Goal: Task Accomplishment & Management: Use online tool/utility

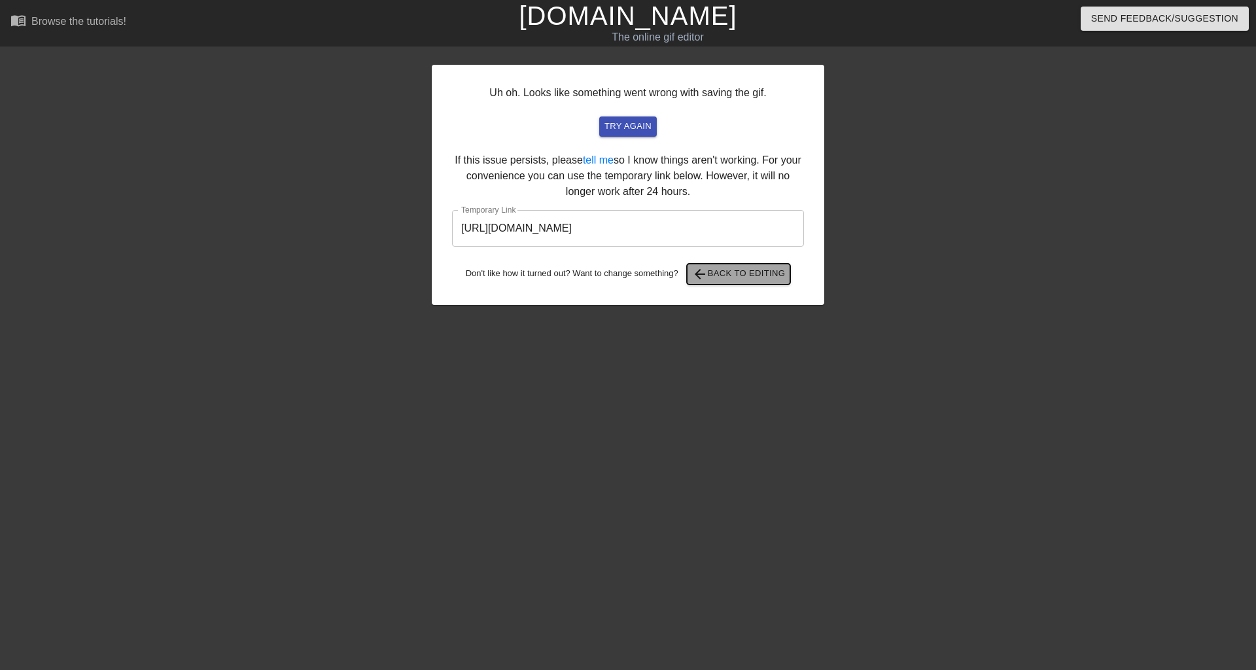
click at [747, 271] on span "arrow_back Back to Editing" at bounding box center [739, 274] width 94 height 16
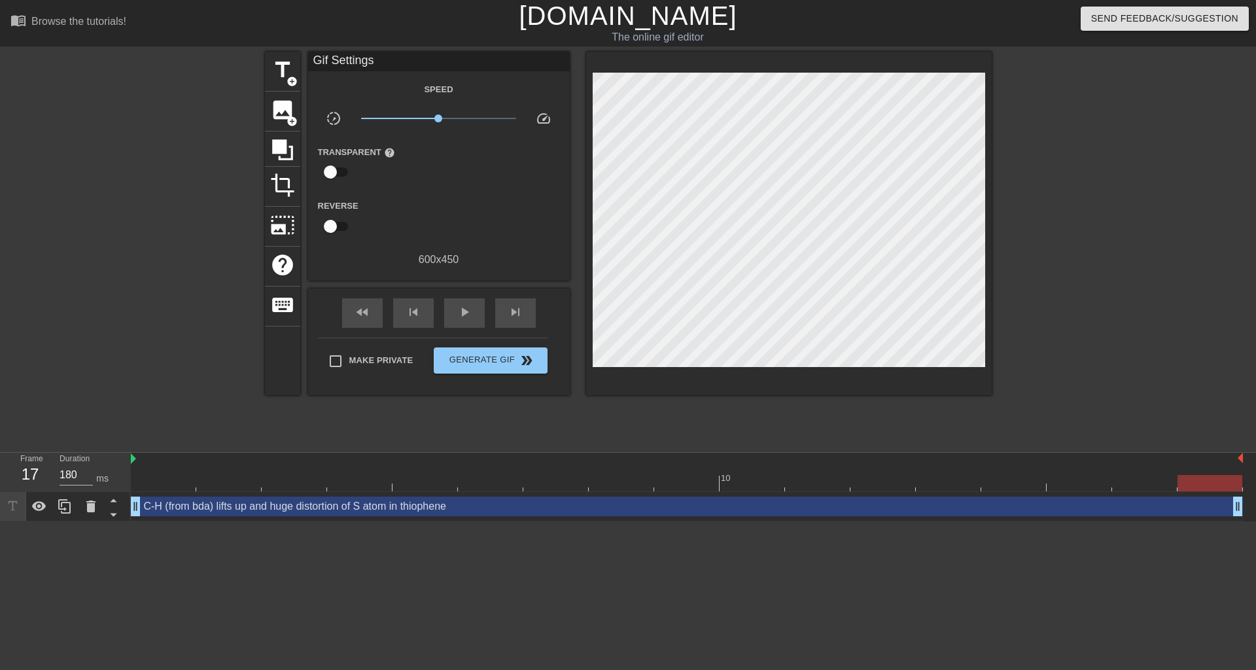
click at [617, 521] on html "menu_book Browse the tutorials! [DOMAIN_NAME] The online gif editor Send Feedba…" at bounding box center [628, 260] width 1256 height 521
click at [489, 358] on span "Generate Gif double_arrow" at bounding box center [490, 361] width 103 height 16
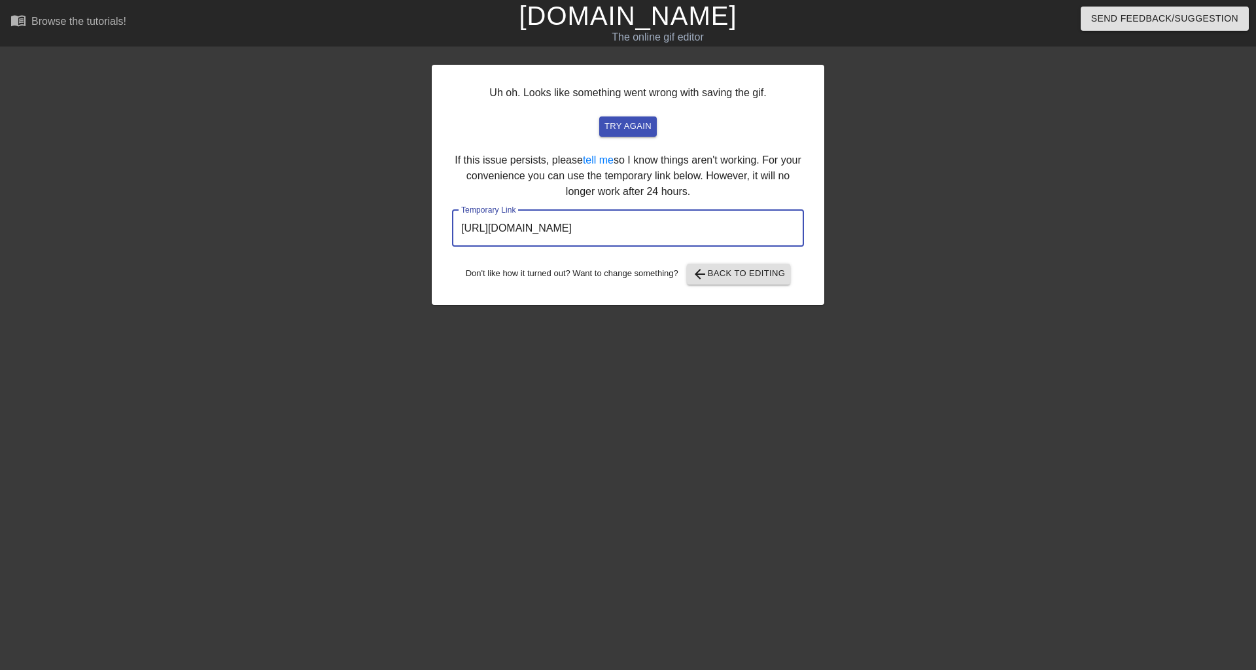
drag, startPoint x: 737, startPoint y: 232, endPoint x: 436, endPoint y: 228, distance: 301.5
click at [436, 228] on div "Uh oh. Looks like something went wrong with saving the gif. try again If this i…" at bounding box center [628, 185] width 392 height 240
click at [634, 132] on span "try again" at bounding box center [627, 126] width 47 height 15
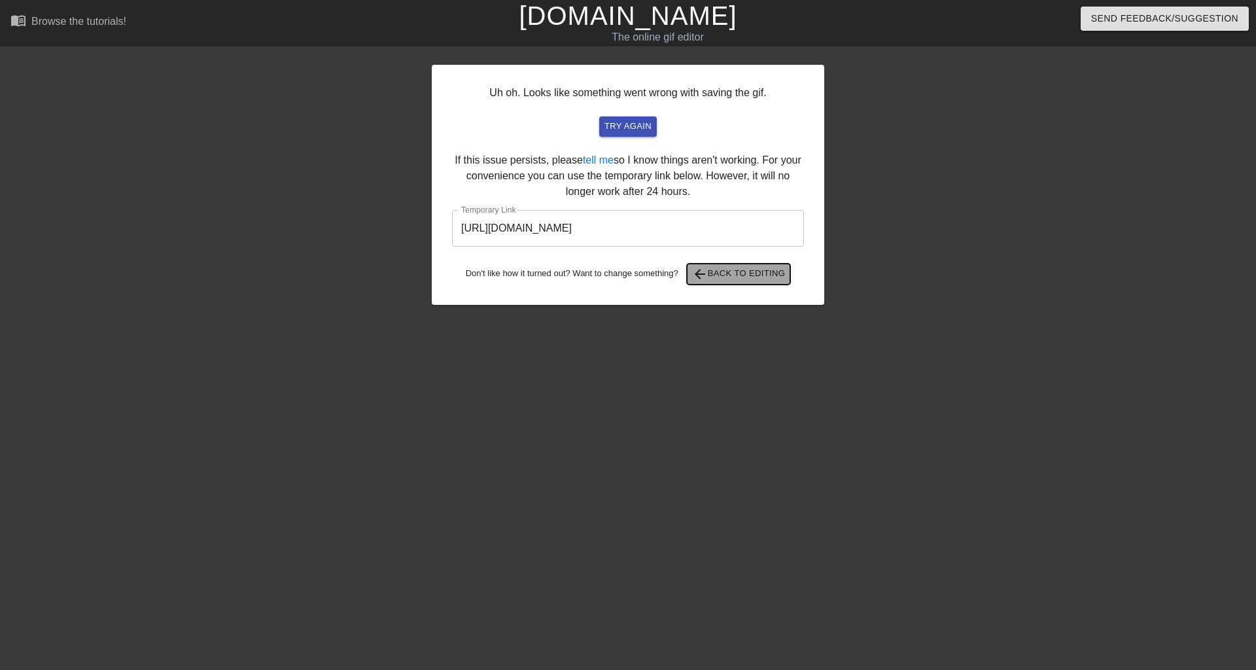
click at [722, 277] on span "arrow_back Back to Editing" at bounding box center [739, 274] width 94 height 16
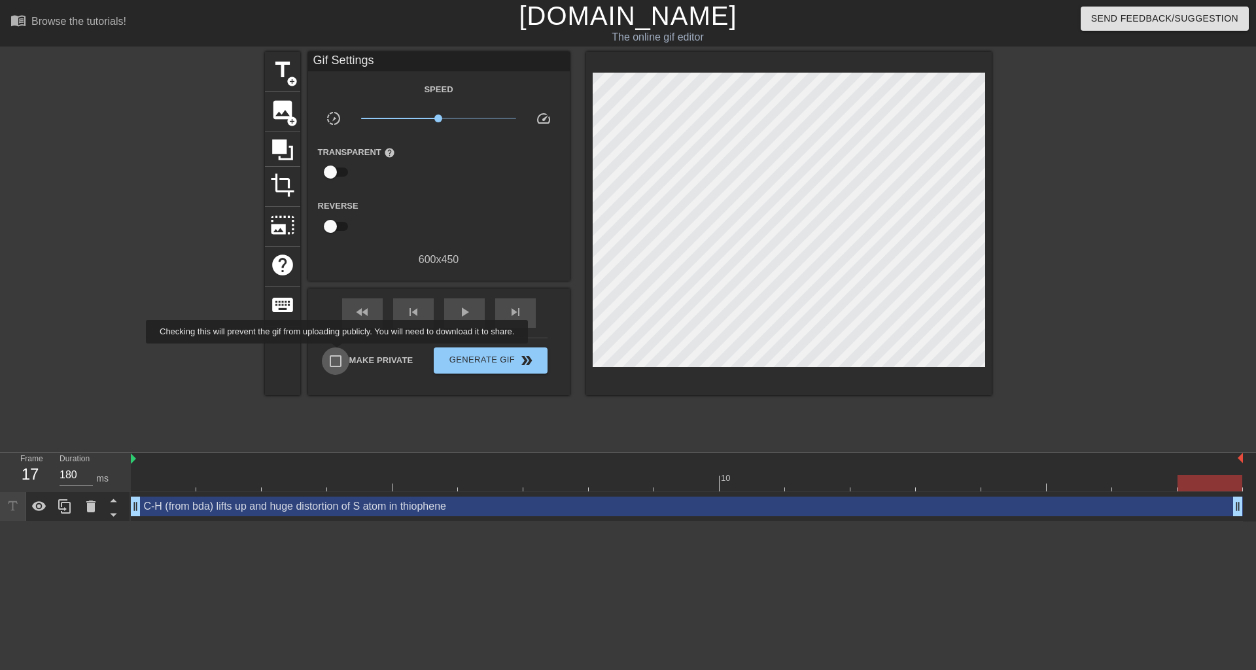
click at [339, 353] on input "Make Private" at bounding box center [335, 360] width 27 height 27
click at [330, 358] on input "Make Private" at bounding box center [335, 360] width 27 height 27
click at [335, 359] on input "Make Private" at bounding box center [335, 360] width 27 height 27
checkbox input "true"
click at [484, 354] on span "Generate Gif double_arrow" at bounding box center [490, 361] width 103 height 16
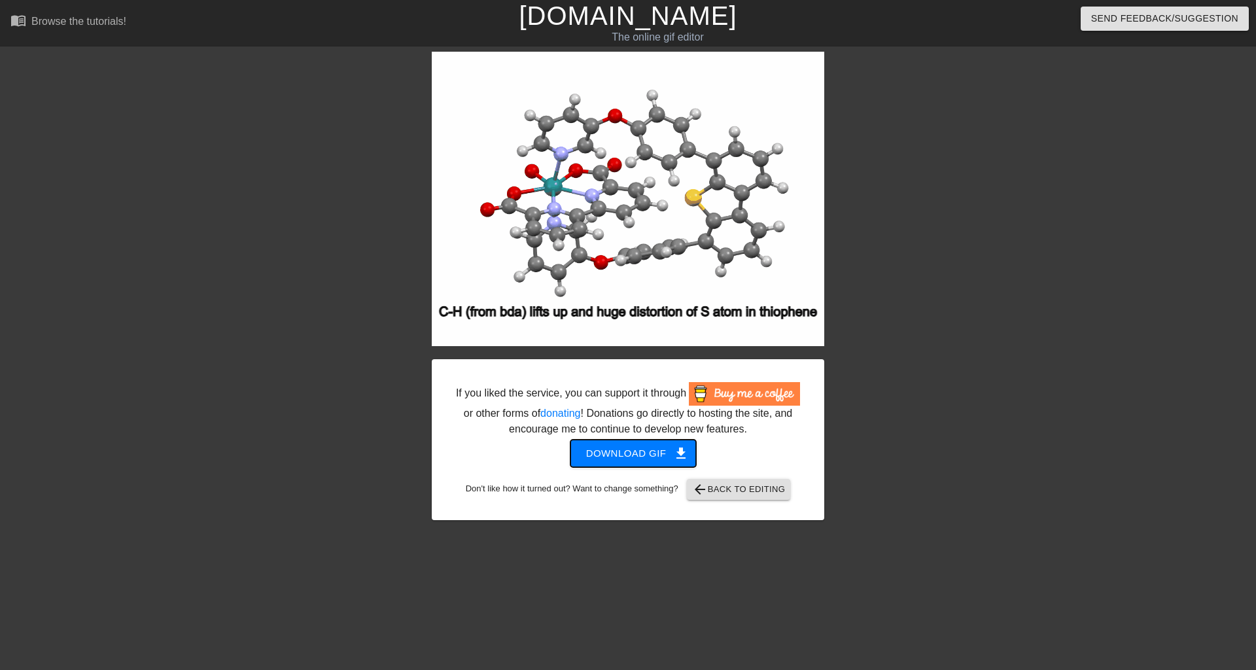
click at [616, 460] on span "Download gif get_app" at bounding box center [633, 453] width 95 height 17
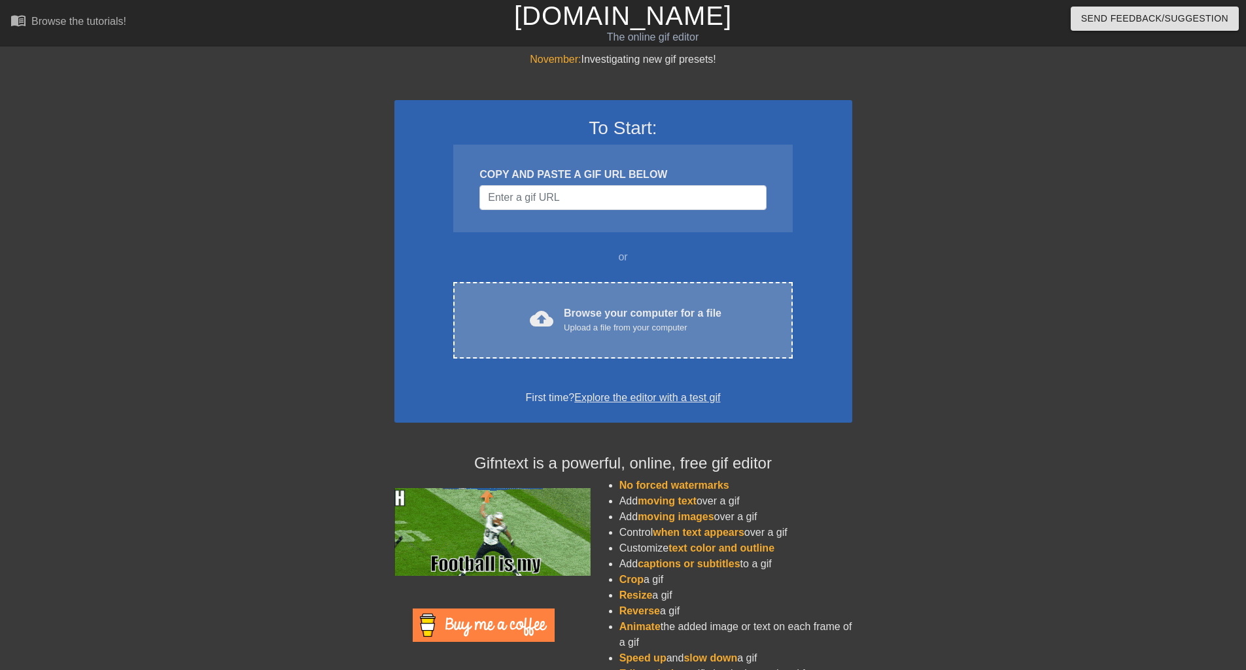
click at [605, 305] on div "Browse your computer for a file Upload a file from your computer" at bounding box center [643, 319] width 158 height 29
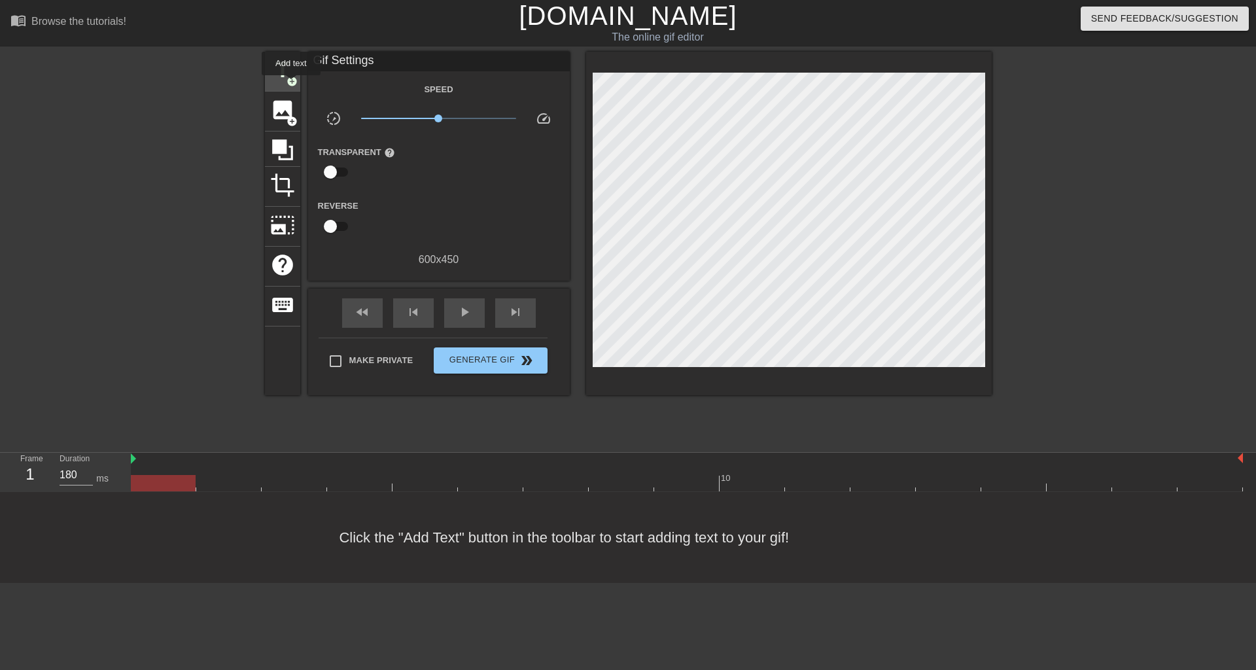
click at [291, 84] on span "add_circle" at bounding box center [291, 81] width 11 height 11
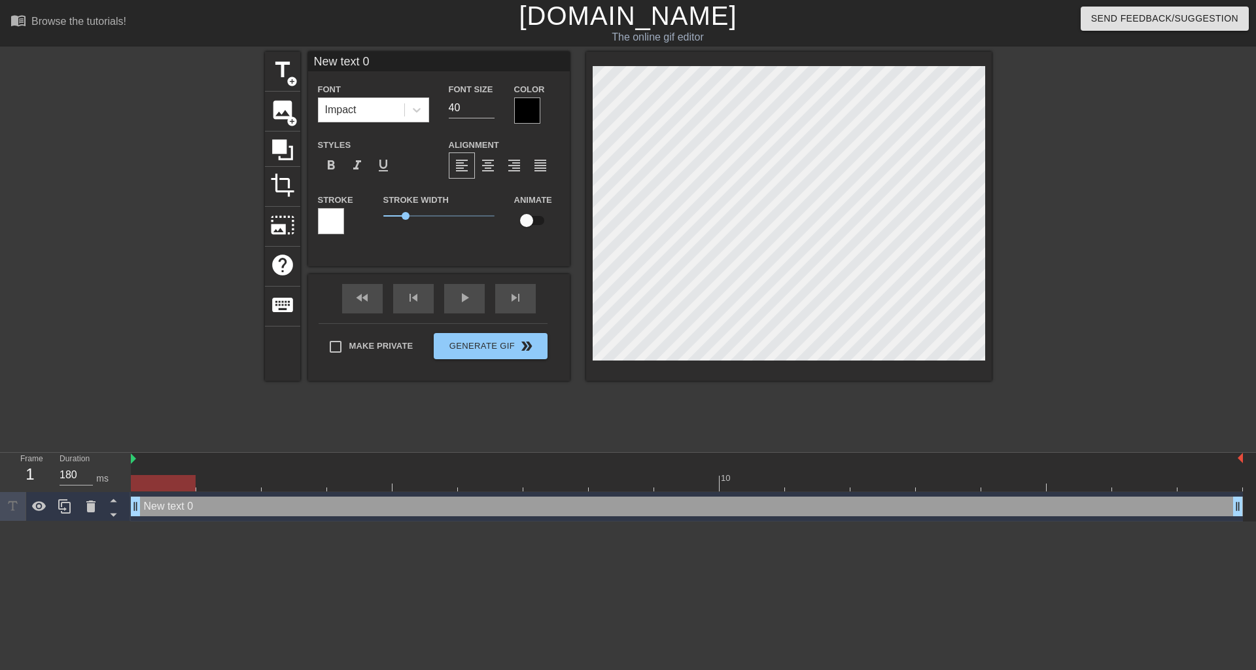
scroll to position [2, 2]
type input "arge distortion of H atom in carbazole N-H while rotation"
type textarea "arge distortion of H atom in carbazole N-H while rotation"
click at [462, 107] on input "40" at bounding box center [472, 107] width 46 height 21
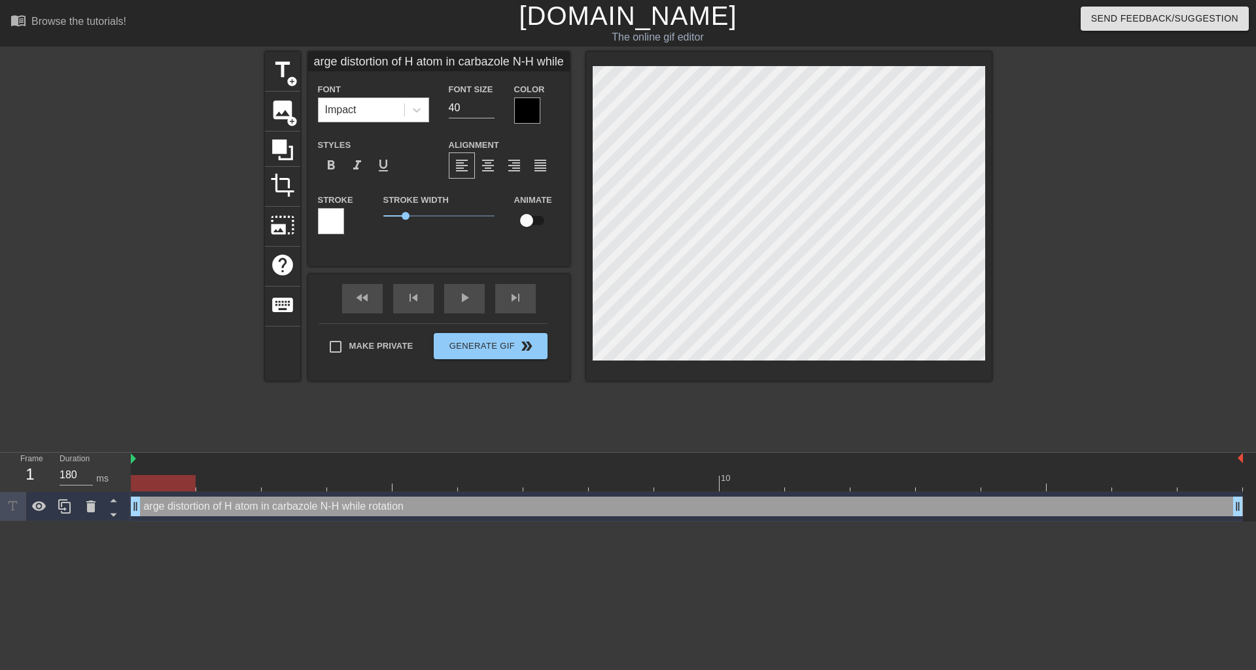
drag, startPoint x: 434, startPoint y: 102, endPoint x: 390, endPoint y: 102, distance: 43.8
click at [390, 102] on div "Font Impact Font Size 40 Color" at bounding box center [439, 102] width 262 height 43
drag, startPoint x: 470, startPoint y: 111, endPoint x: 442, endPoint y: 110, distance: 27.5
click at [442, 110] on div "Font Size 40" at bounding box center [471, 102] width 65 height 43
type input "20"
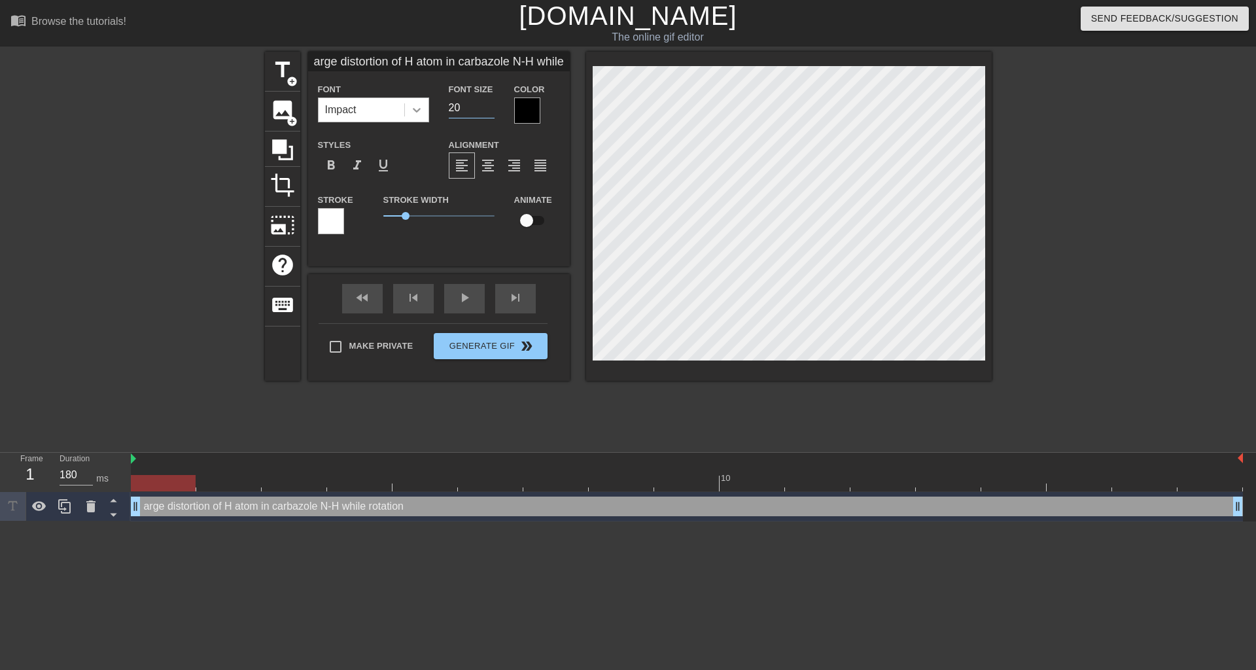
click at [421, 106] on icon at bounding box center [416, 109] width 13 height 13
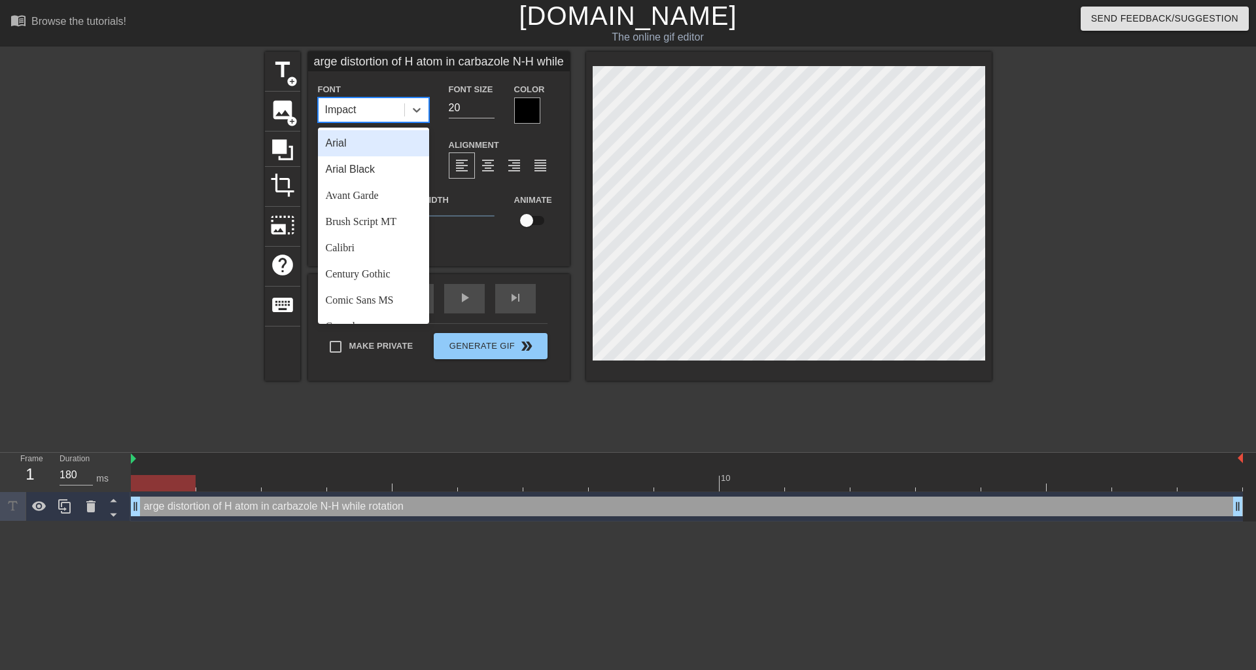
click at [397, 148] on div "Arial" at bounding box center [373, 143] width 111 height 26
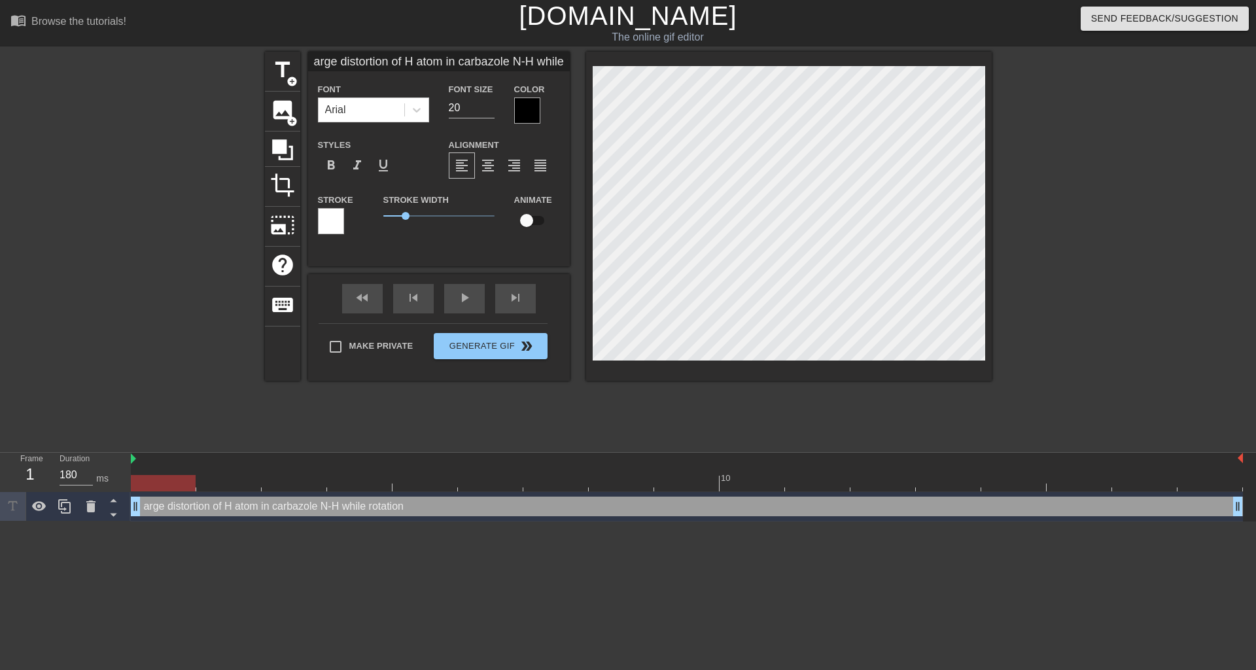
click at [328, 224] on div at bounding box center [331, 221] width 26 height 26
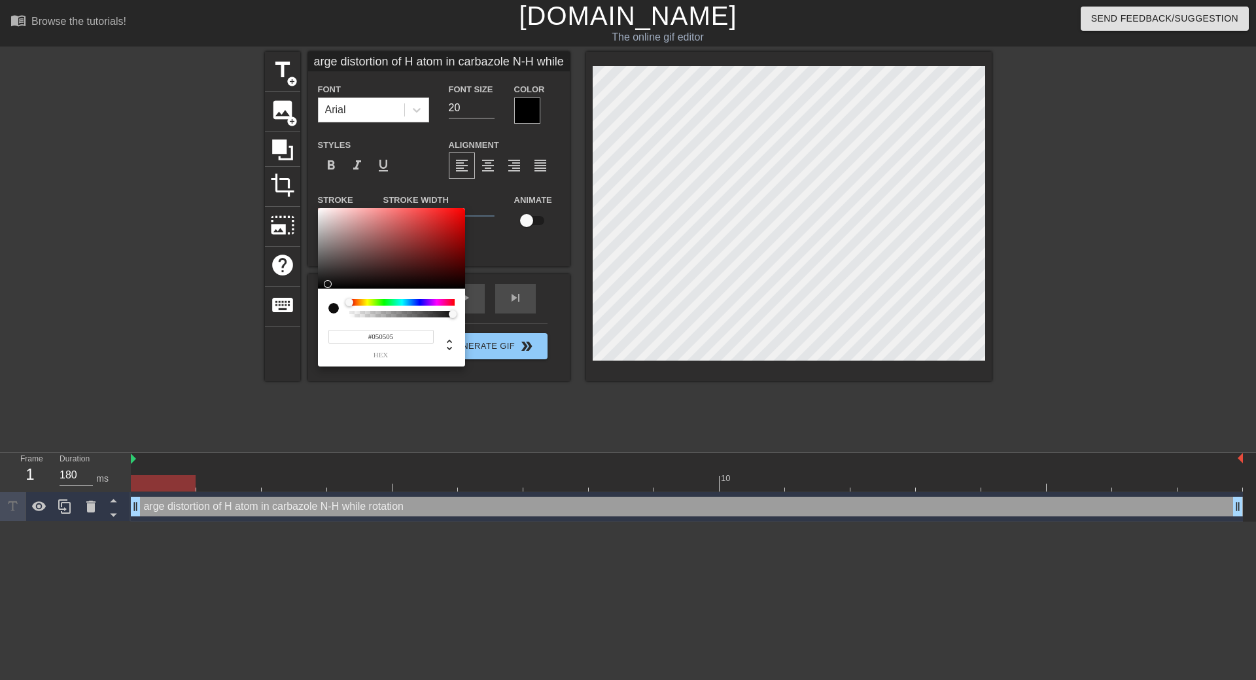
type input "#000000"
drag, startPoint x: 369, startPoint y: 270, endPoint x: 309, endPoint y: 291, distance: 63.7
click at [309, 291] on div "#000000 hex" at bounding box center [628, 340] width 1256 height 680
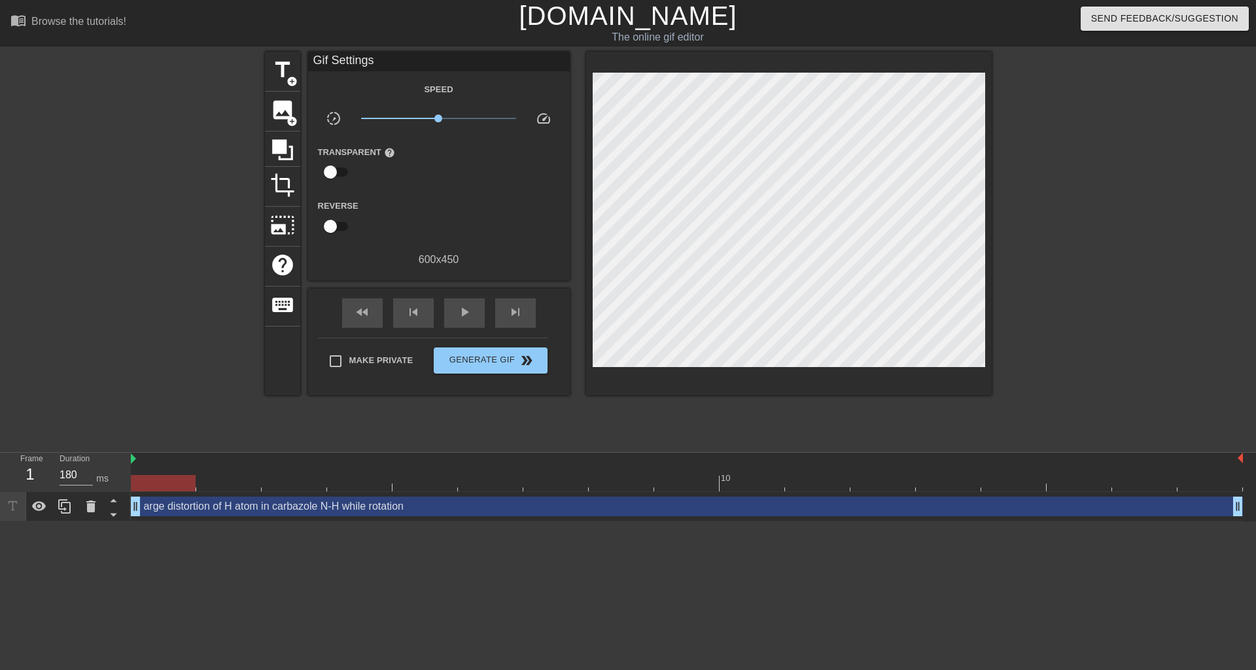
click at [893, 370] on div at bounding box center [788, 223] width 405 height 343
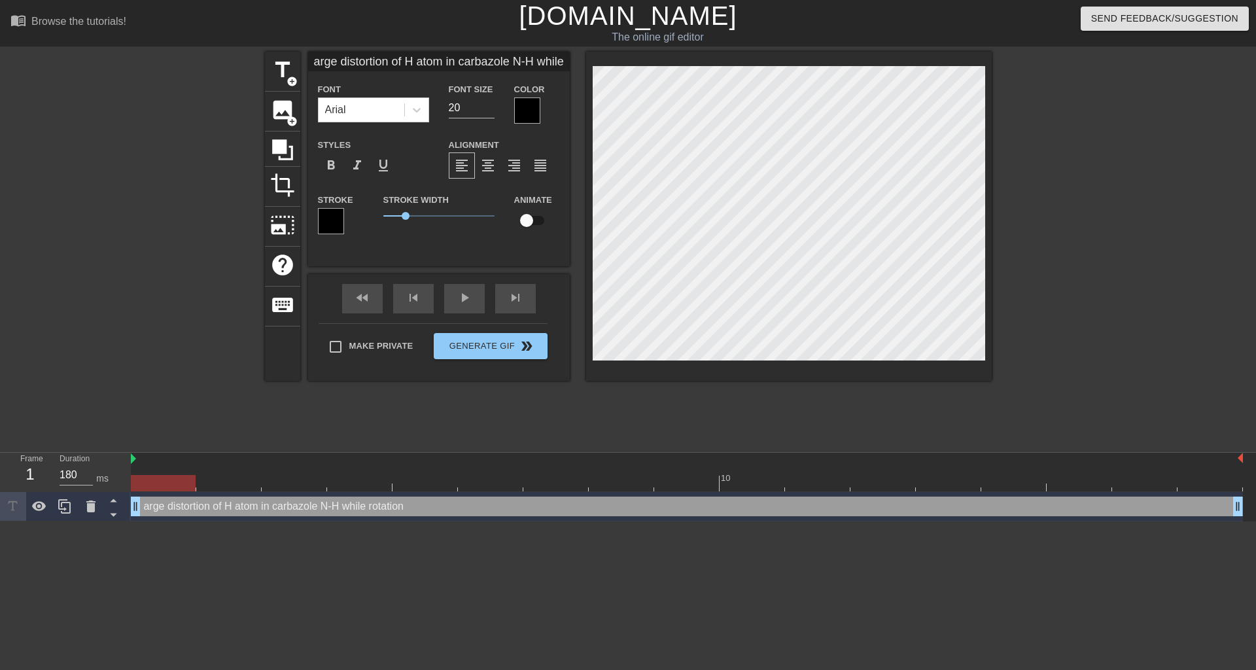
scroll to position [2, 6]
type input "large distortion of H atom in carbazole N-H while rotation"
type textarea "large distortion of H atom in carbazole N-H while rotation"
click at [731, 393] on div "title add_circle image add_circle crop photo_size_select_large help keyboard la…" at bounding box center [628, 248] width 727 height 392
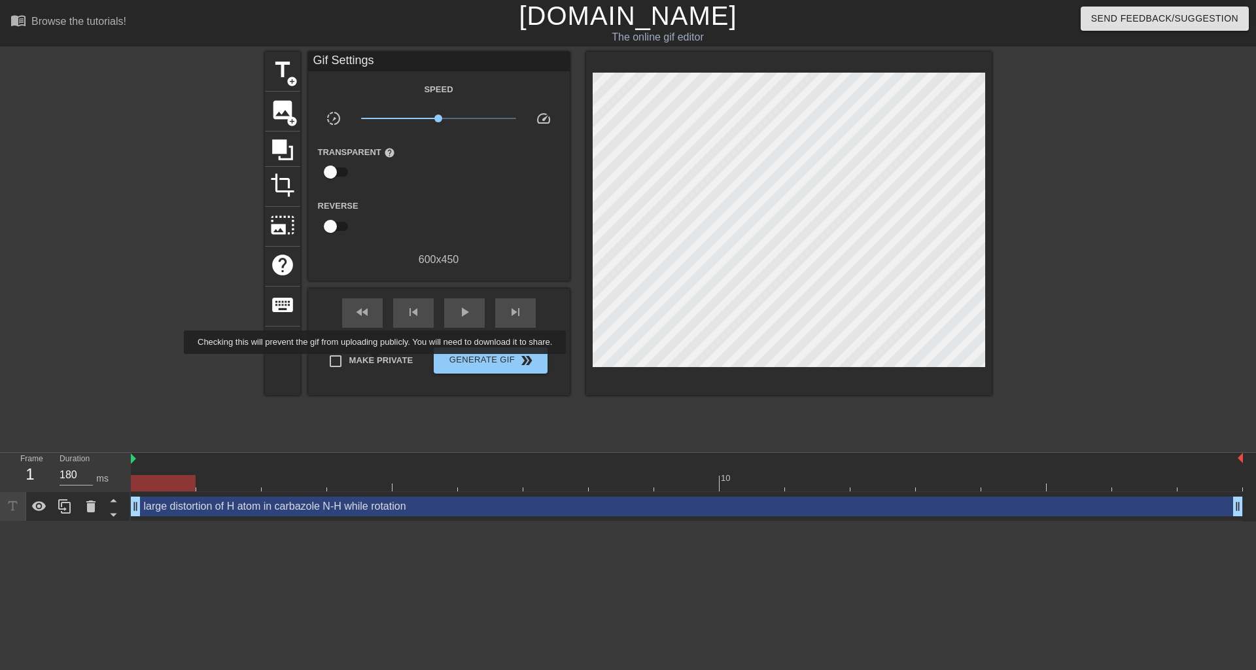
click at [377, 363] on span "Make Private" at bounding box center [381, 360] width 64 height 13
click at [349, 363] on input "Make Private" at bounding box center [335, 360] width 27 height 27
checkbox input "true"
click at [494, 360] on span "Generate Gif double_arrow" at bounding box center [490, 361] width 103 height 16
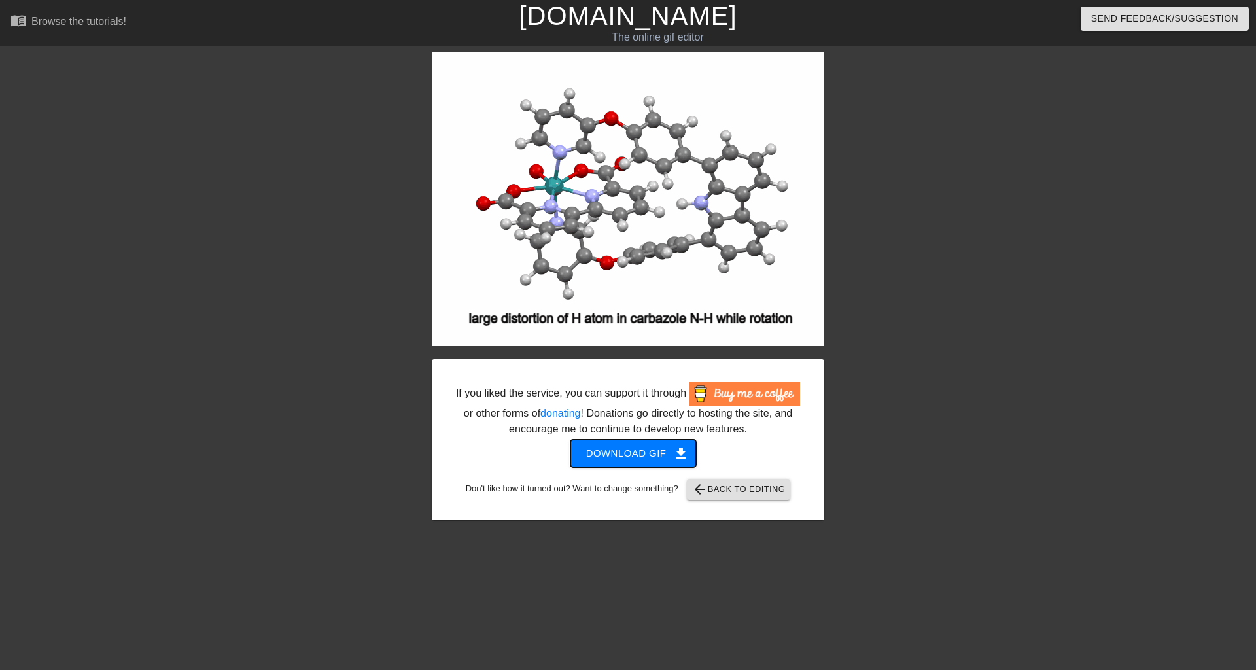
click at [598, 447] on span "Download gif get_app" at bounding box center [633, 453] width 95 height 17
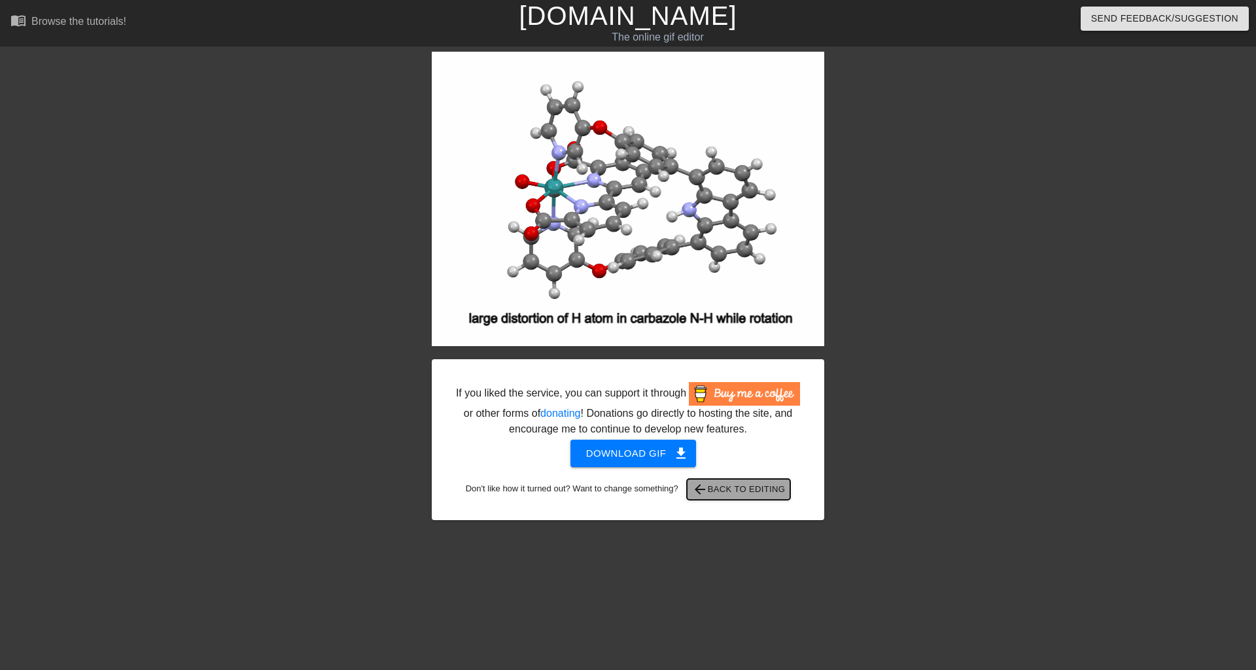
click at [757, 486] on span "arrow_back Back to Editing" at bounding box center [739, 489] width 94 height 16
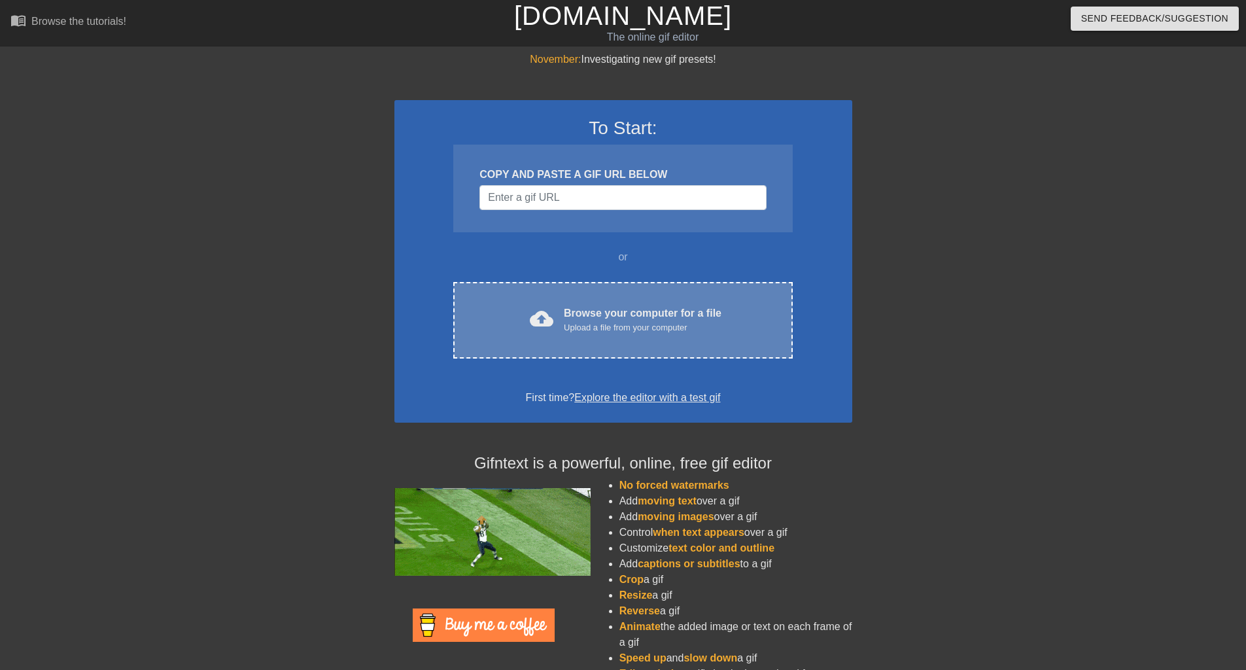
click at [640, 327] on div "Upload a file from your computer" at bounding box center [643, 327] width 158 height 13
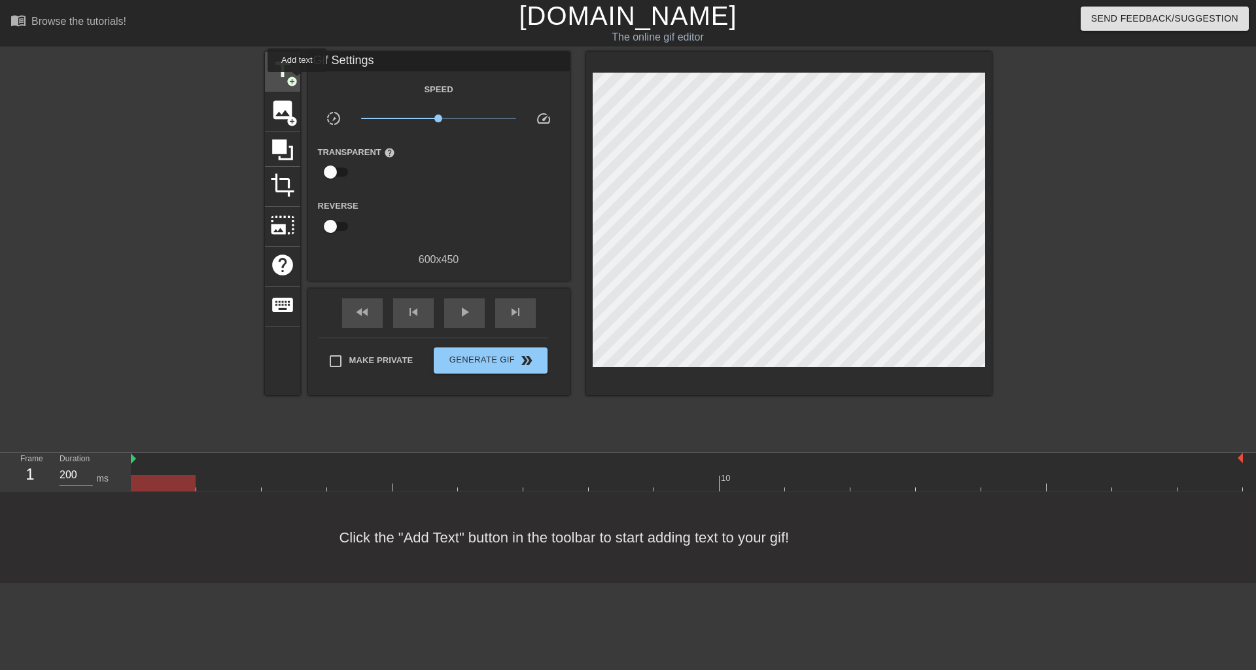
click at [297, 81] on span "add_circle" at bounding box center [291, 81] width 11 height 11
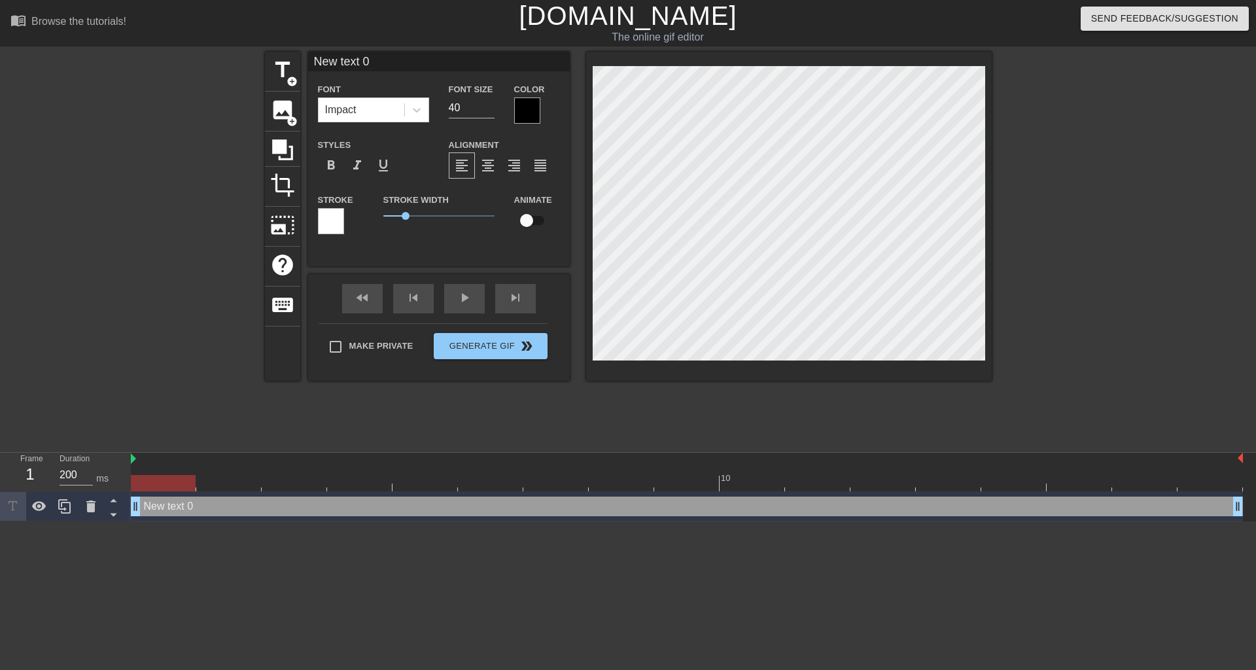
scroll to position [2, 2]
type input "f"
type textarea "f"
type input "fr"
type textarea "fr"
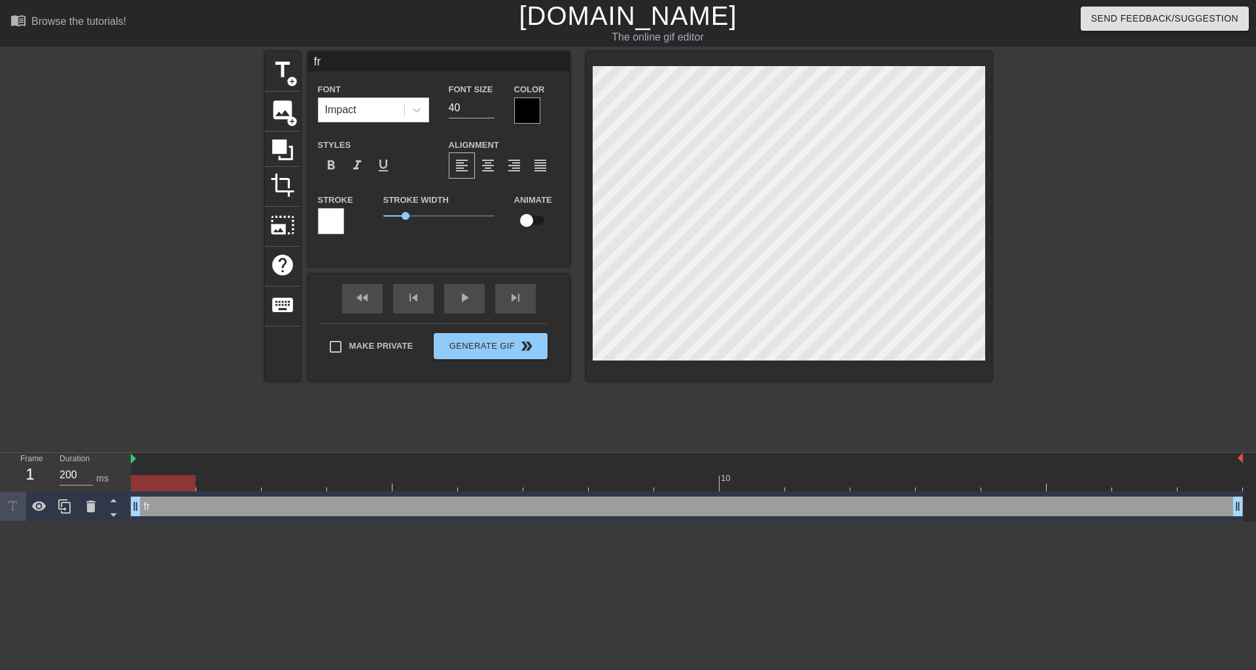
type input "fre"
type textarea "fre"
type input "free"
type textarea "free"
type input "free"
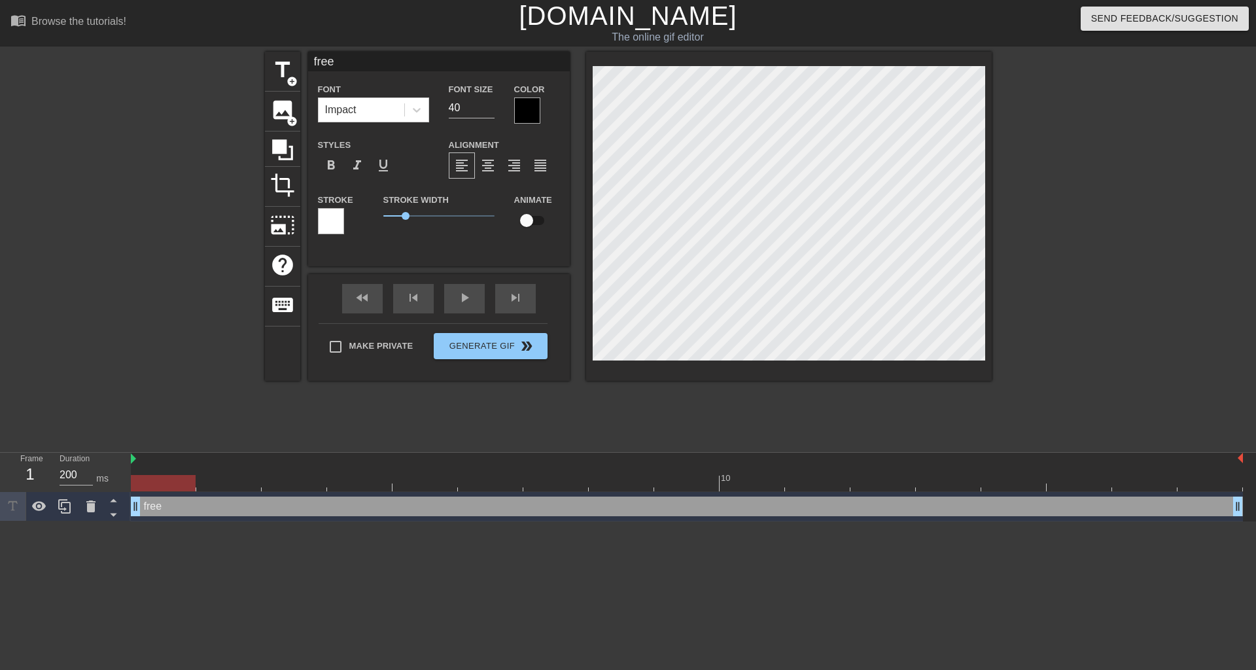
type textarea "free"
type input "free r"
type textarea "free r"
type input "free ro"
type textarea "free ro"
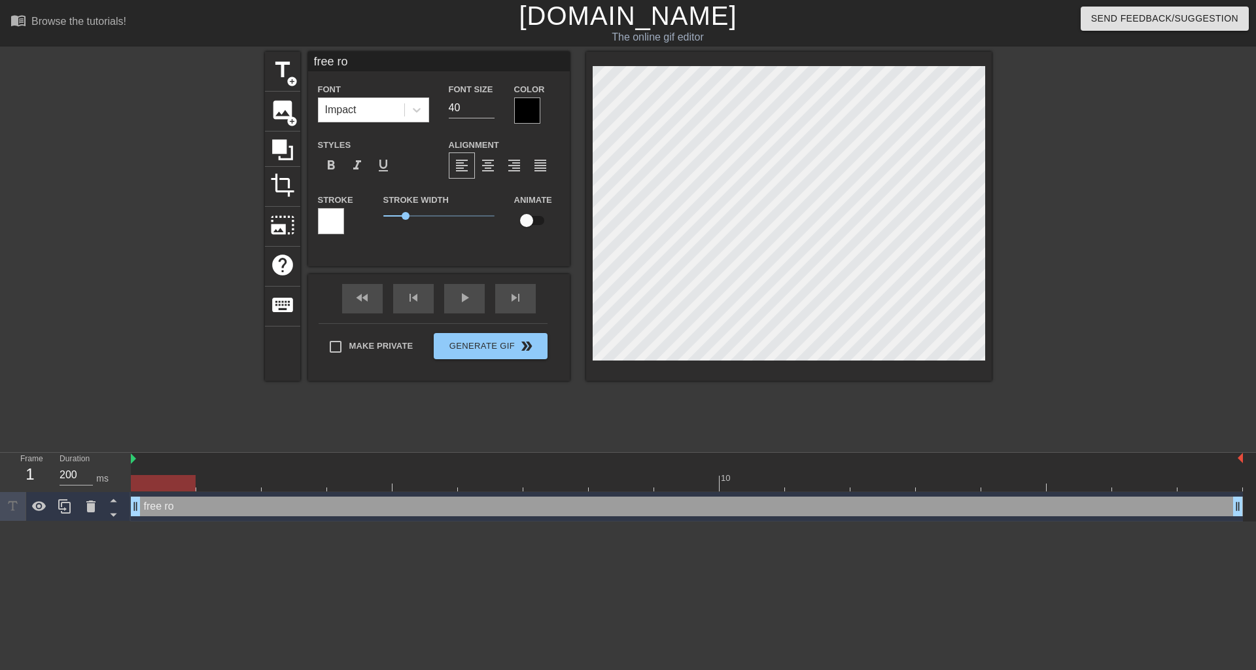
type input "free rot"
type textarea "free rot"
type input "free rotq"
type textarea "free rotq"
type input "free rotqt"
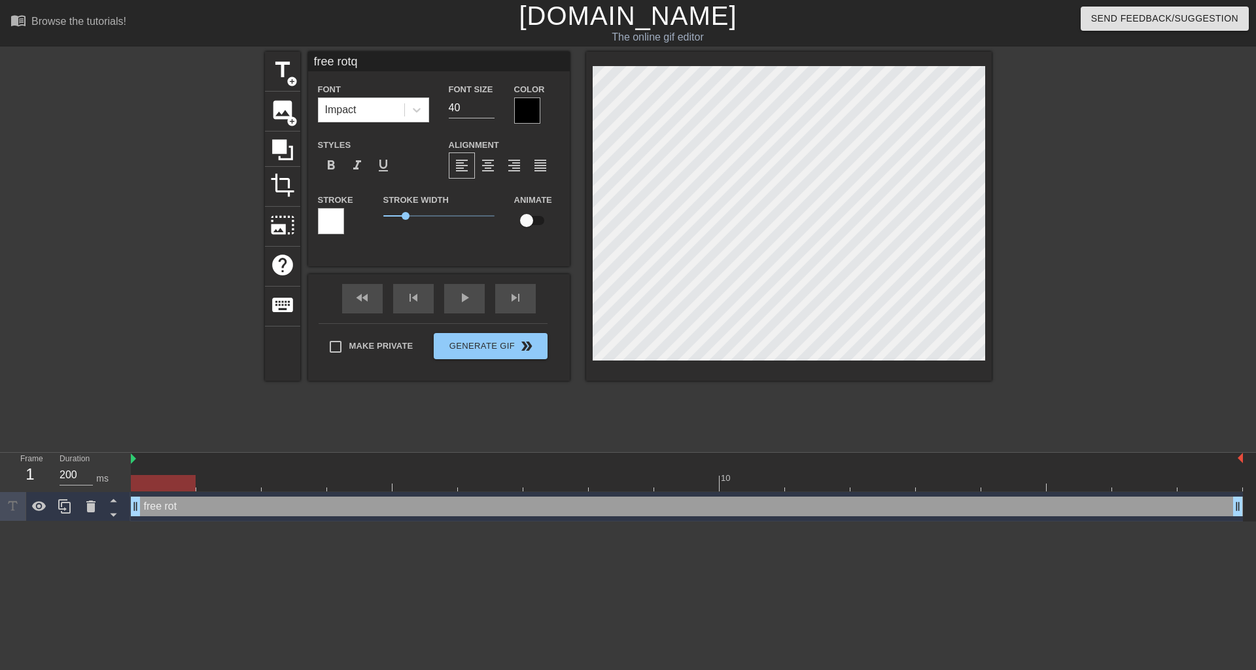
type textarea "free rotqt"
type input "free rotqti"
type textarea "free rotqti"
type input "free rotqtio"
type textarea "free rotqtio"
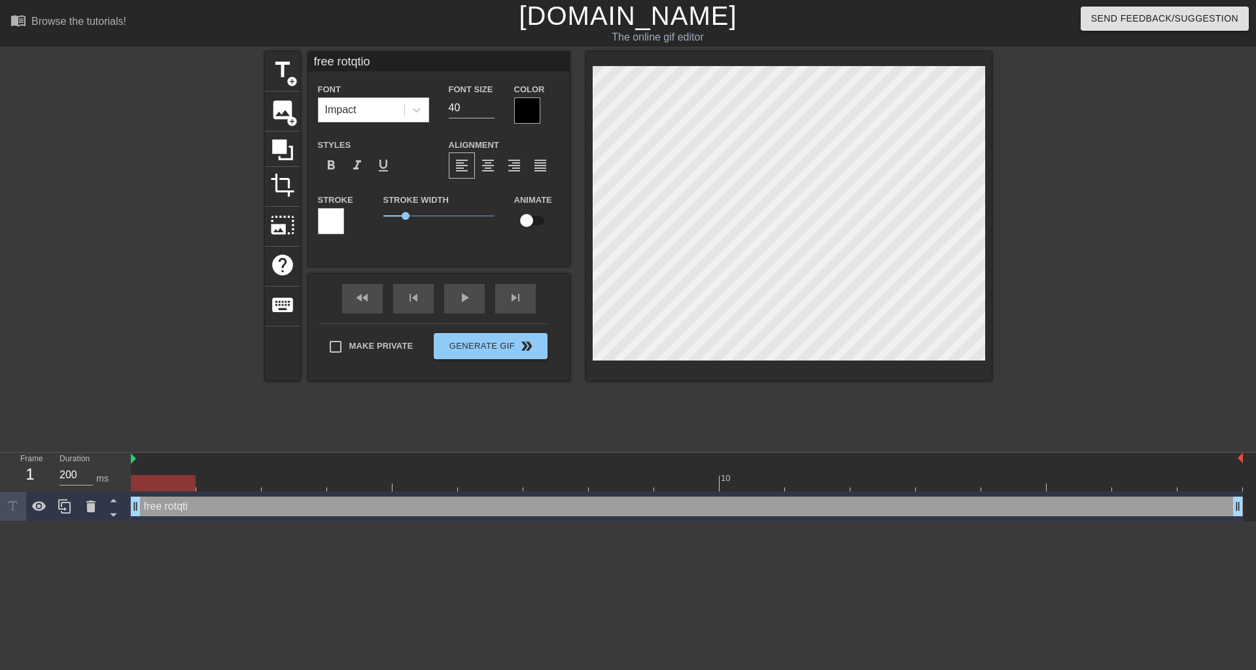
scroll to position [2, 4]
type input "free rotqtion"
type textarea "free rotqtion"
type input "free rotqtion,"
type textarea "free rotqtion,"
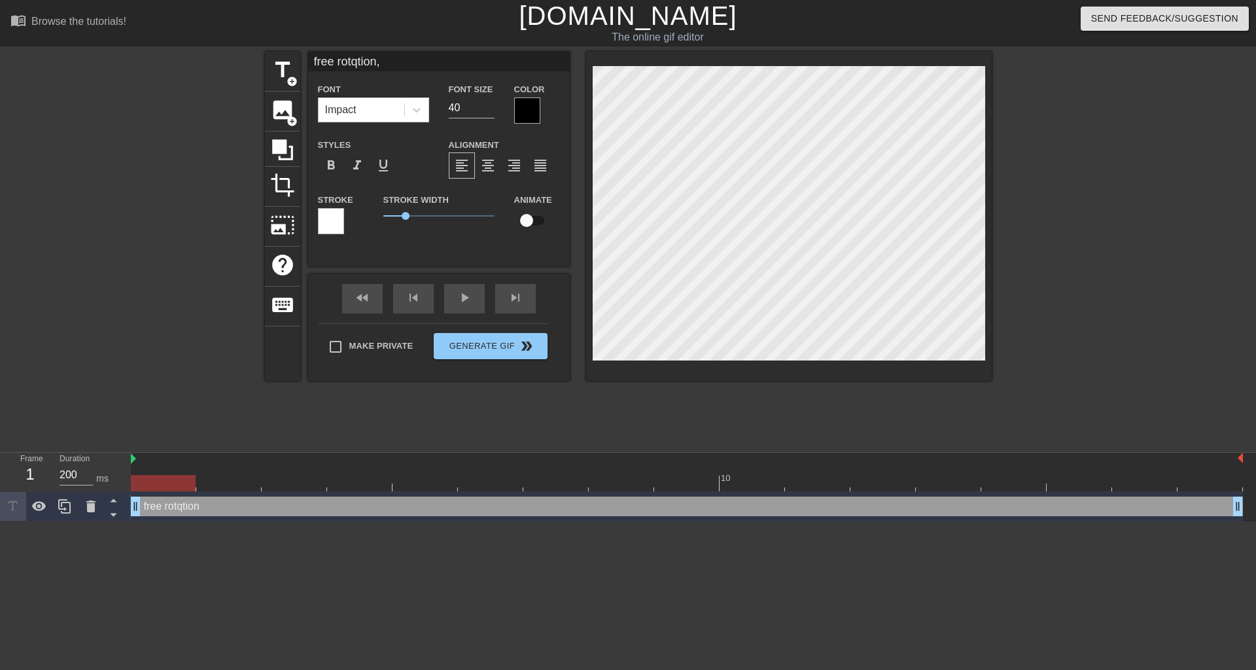
type input "free rotqtion,"
type textarea "free rotqtion,"
type input "free rotqtion, m"
type textarea "free rotqtion, m"
type input "free rotqtion, mi"
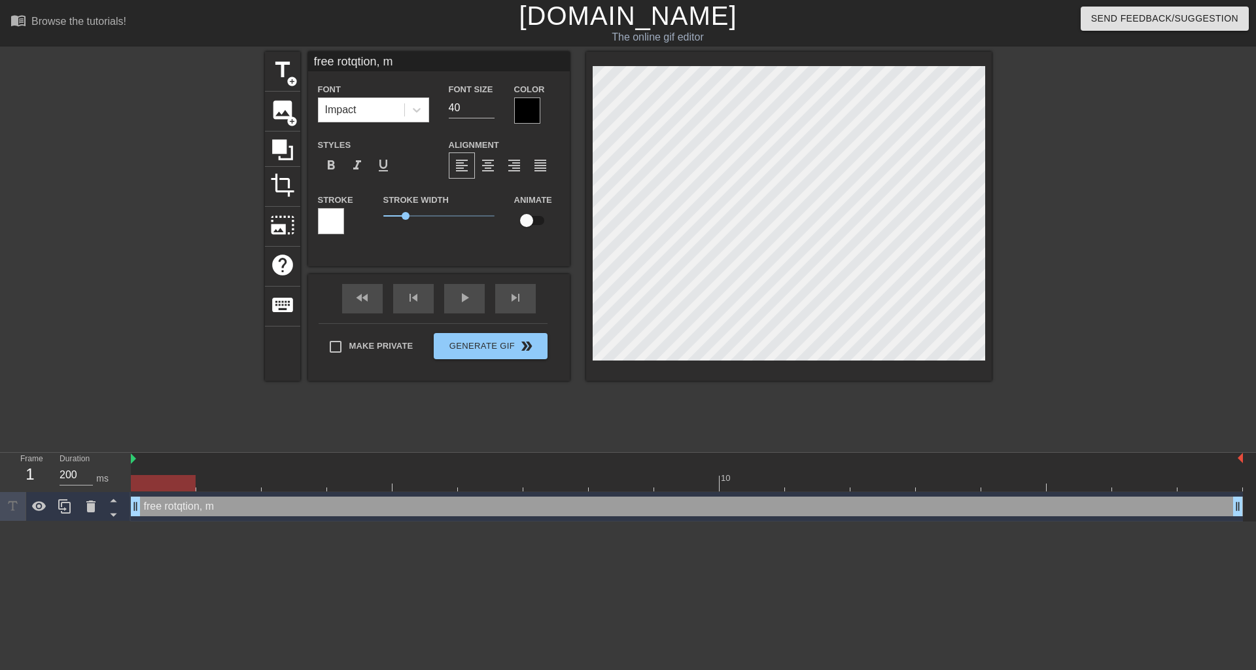
type textarea "free rotqtion, mi"
type input "free rotqtion, min"
type textarea "free rotqtion, min"
type input "free rotqtion, minu"
type textarea "free rotqtion, minu"
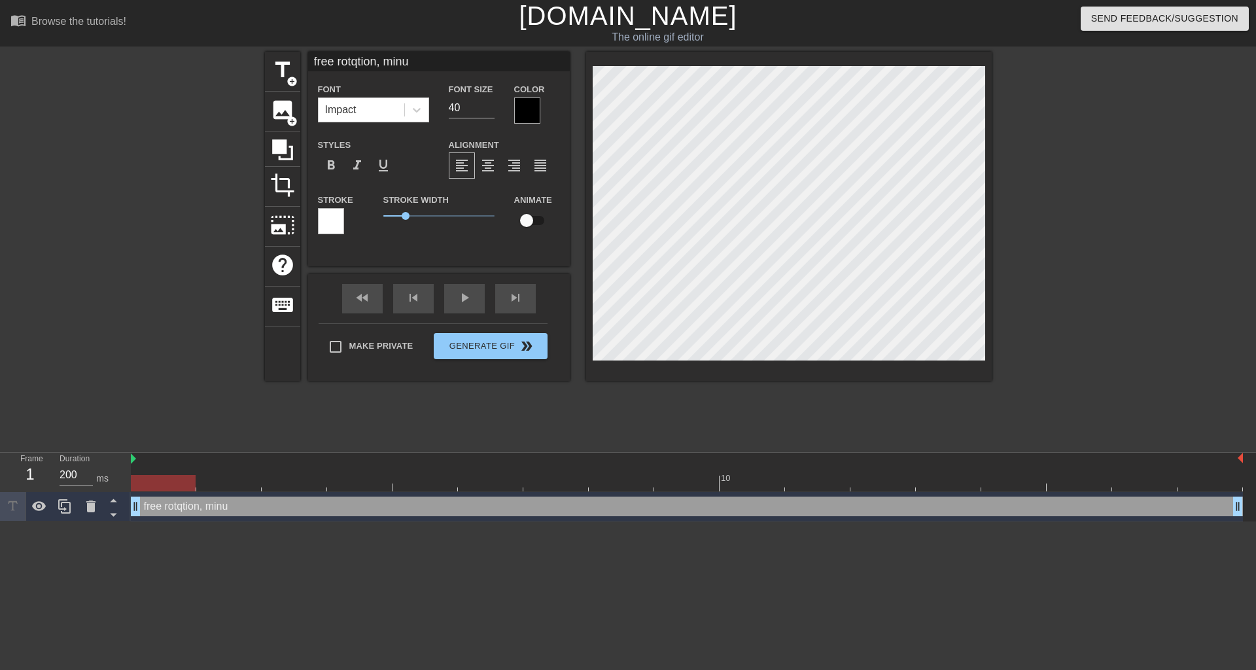
type input "free rotqtion, minut"
type textarea "free rotqtion, minut"
type input "free rotqtion, minute"
type textarea "free rotqtion, minute"
type input "free rotqtion, minute"
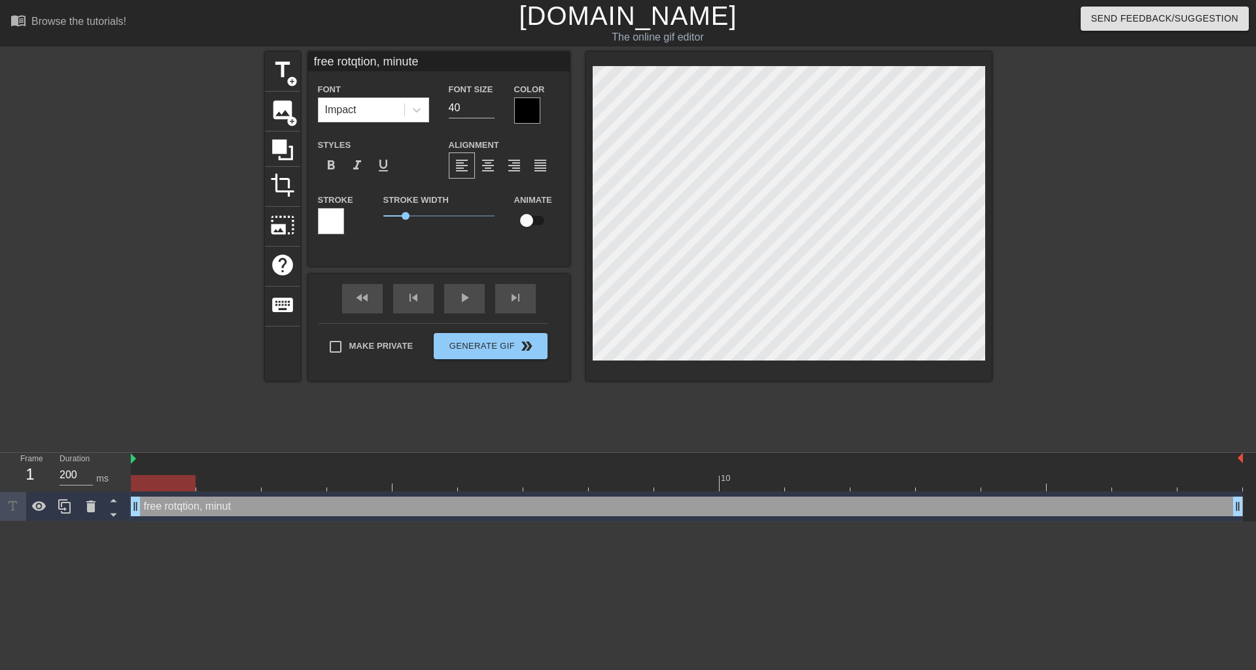
type textarea "free rotqtion, minute"
type input "free rotqtion, minute d"
type textarea "free rotqtion, minute d"
type input "free rotqtion, minute do"
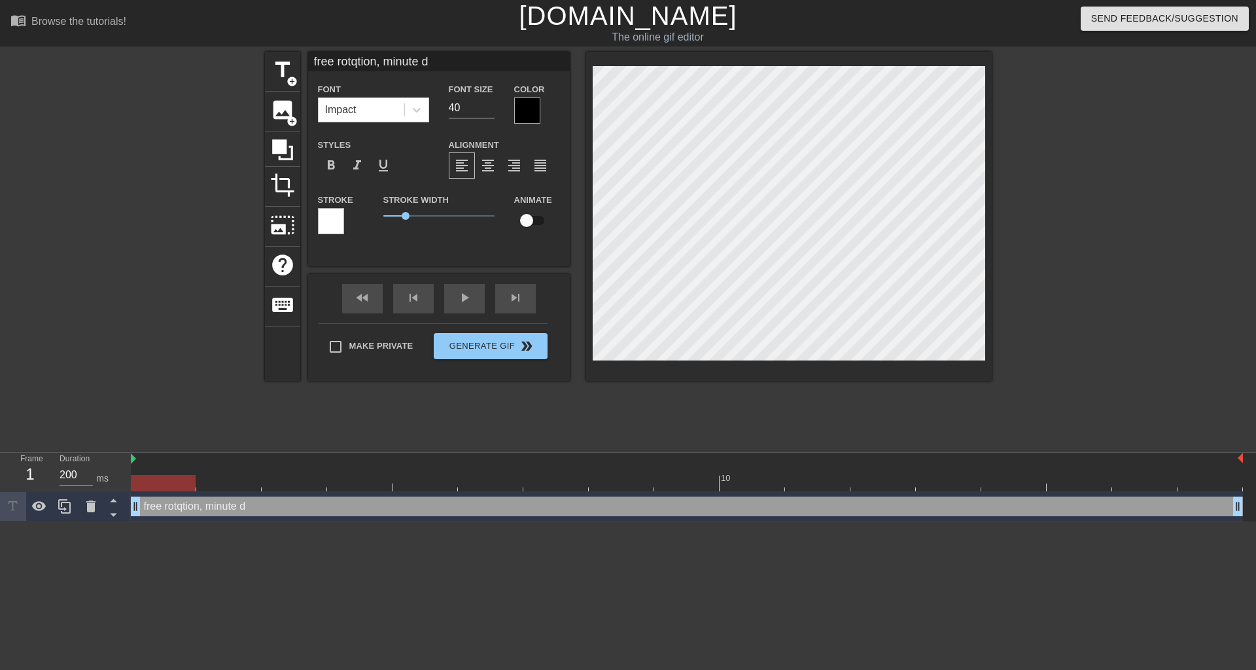
type textarea "free rotqtion, minute do"
type input "free rotqtion, minute d"
type textarea "free rotqtion, minute d"
type input "free rotqtion, minute di"
type textarea "free rotqtion, minute di"
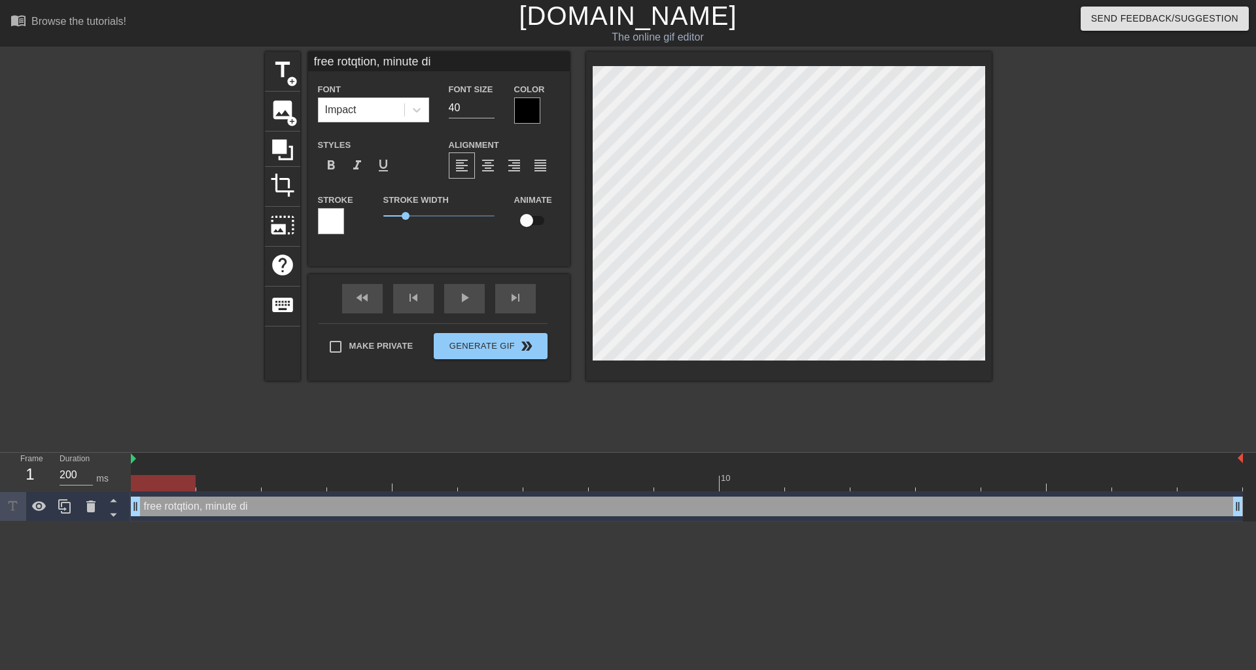
type input "free rotqtion, minute dis"
type textarea "free rotqtion, minute dis"
type input "free rotqtion, minute dist"
type textarea "free rotqtion, minute dist"
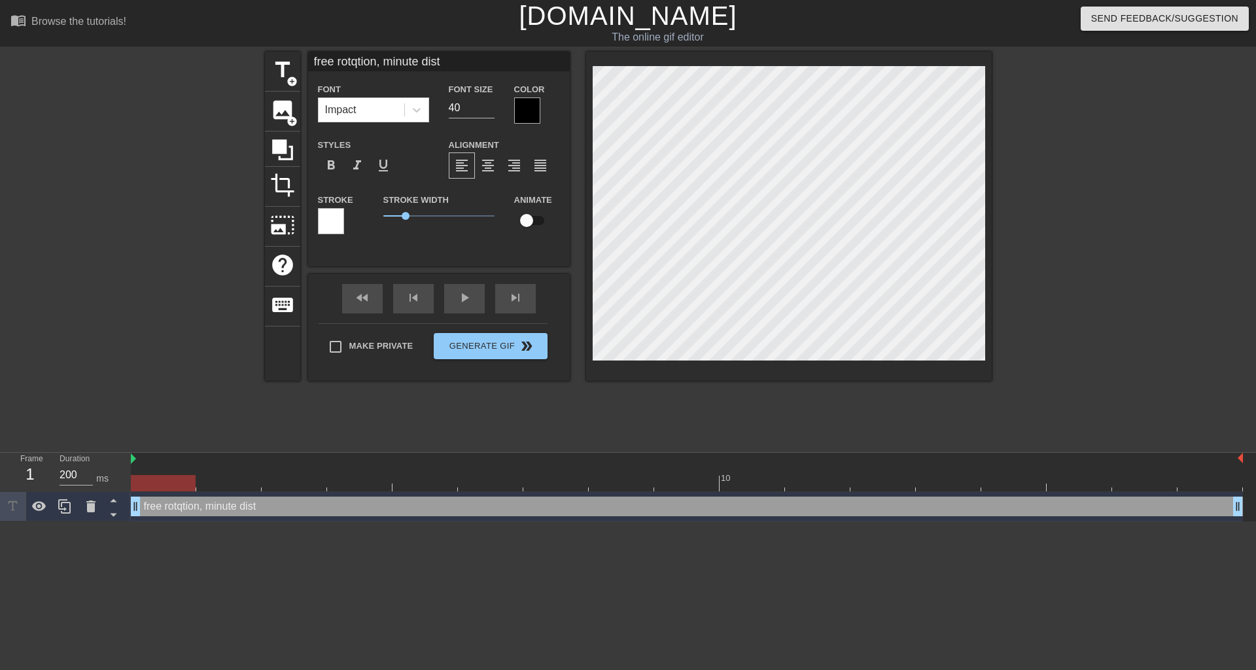
type input "free rotqtion, minute disto"
type textarea "free rotqtion, minute disto"
type input "free rotqtion, minute distor"
type textarea "free rotqtion, minute distor"
type input "free rotqtion, minute distort"
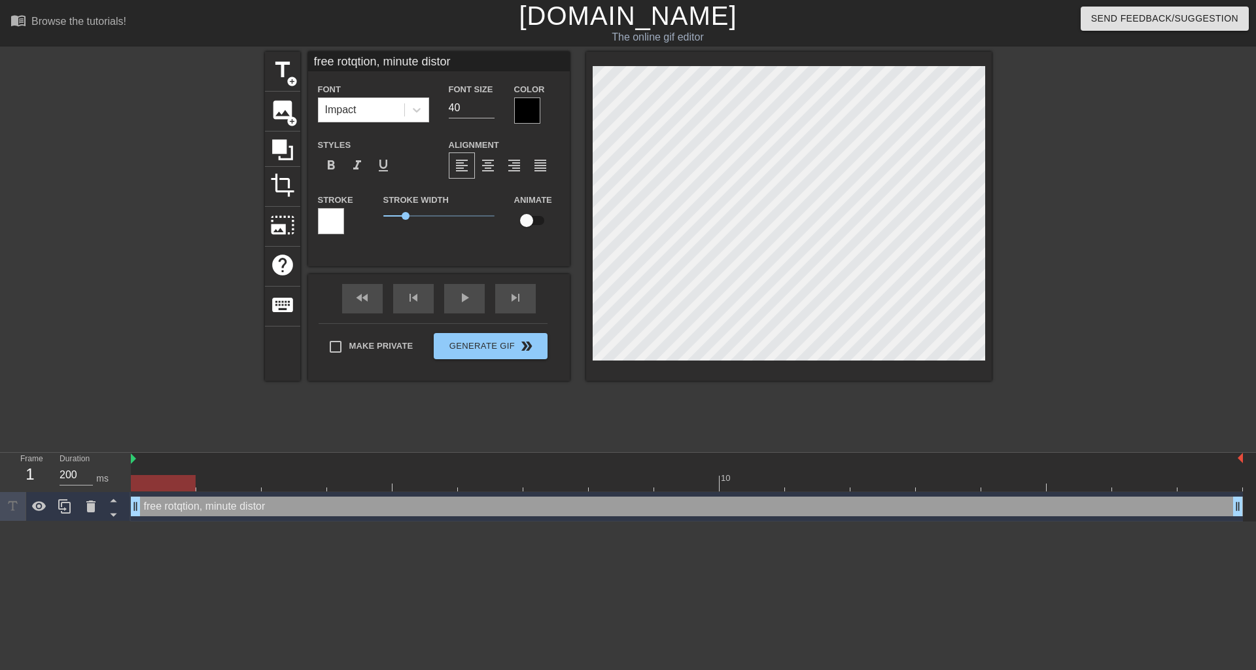
type textarea "free rotqtion, minute distort"
type input "free rotqtion, minute distorti"
type textarea "free rotqtion, minute distorti"
type input "free rotqtion, minute distortio"
type textarea "free rotqtion, minute distortio"
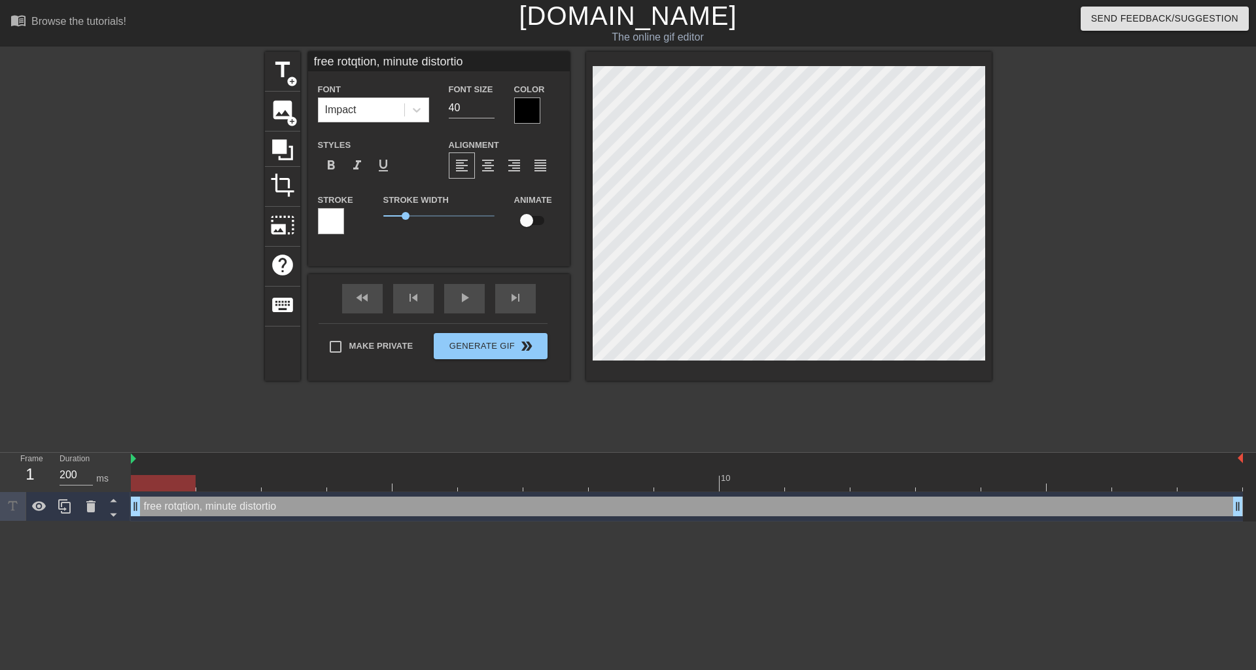
type input "free rotqtion, minute distortion"
type textarea "free rotqtion, minute distortion"
type input "free rotqtion, minute distortion"
type textarea "free rotqtion, minute distortion"
type input "free rotqtion, minute distortion i"
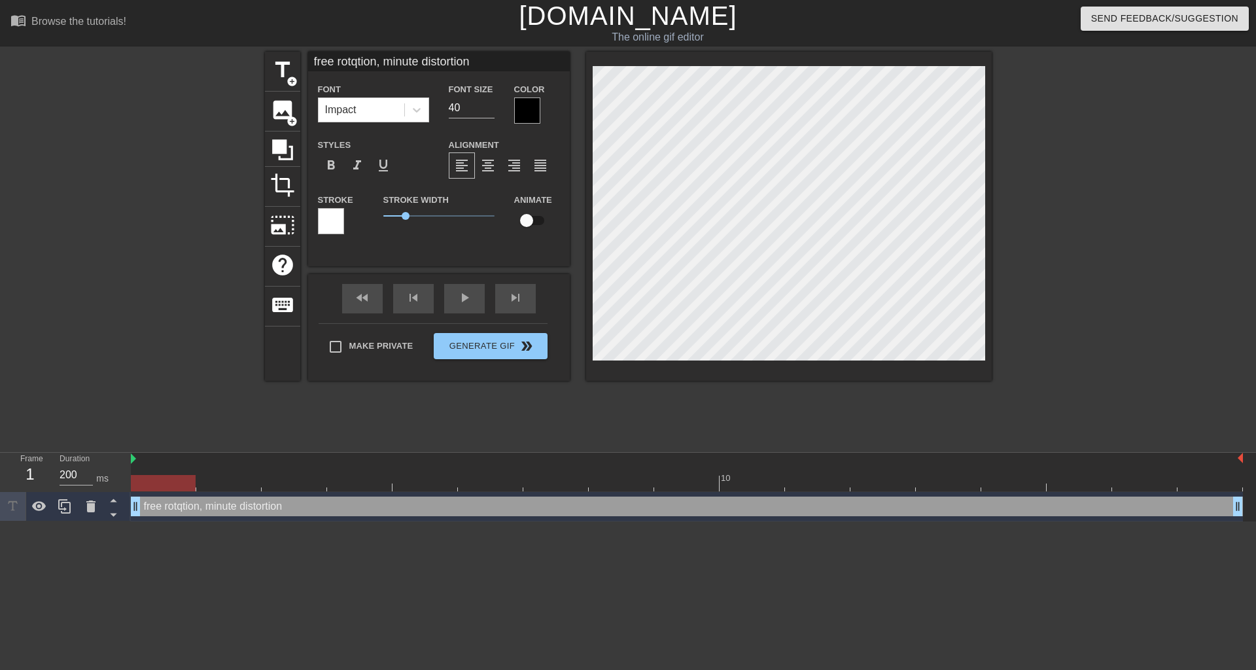
type textarea "free rotqtion, minute distortion i"
type input "free rotqtion, minute distortion in"
type textarea "free rotqtion, minute distortion in"
type input "free rotqtion, minute distortion in"
type textarea "free rotqtion, minute distortion in"
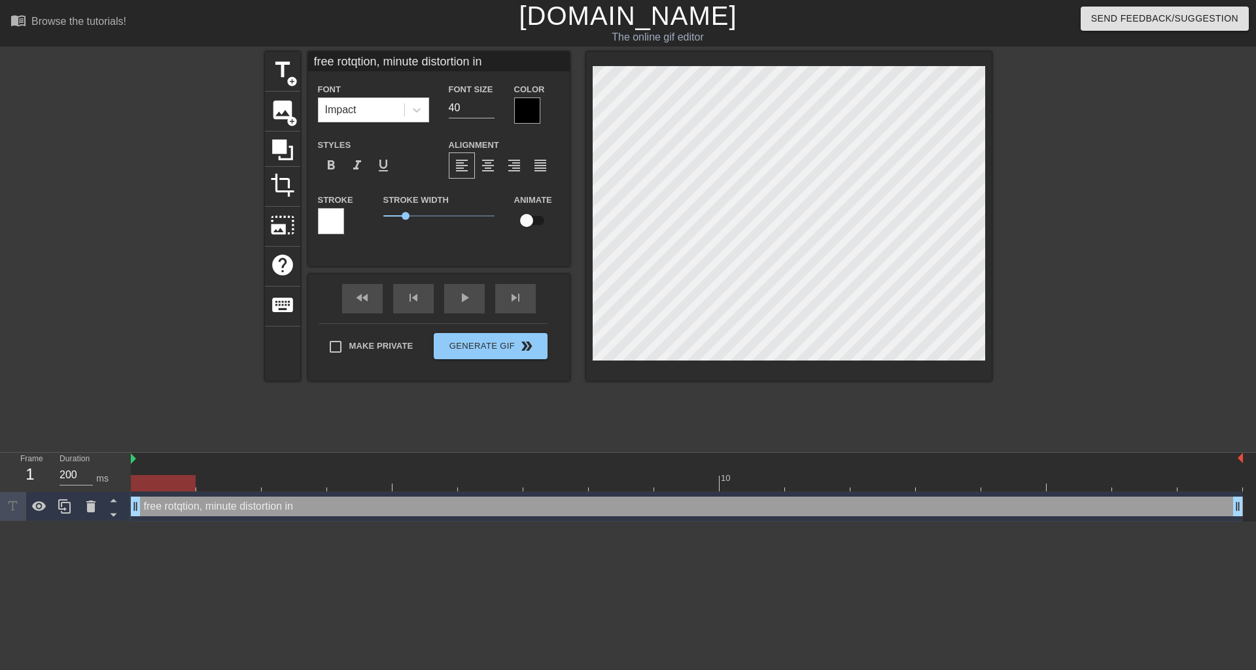
type input "free rotqtion, minute distortion in O"
type textarea "free rotqtion, minute distortion in O"
type input "free rotqtion, minute distortion in O"
type textarea "free rotqtion, minute distortion in O"
type input "free rotqtion, minute distortion in O o"
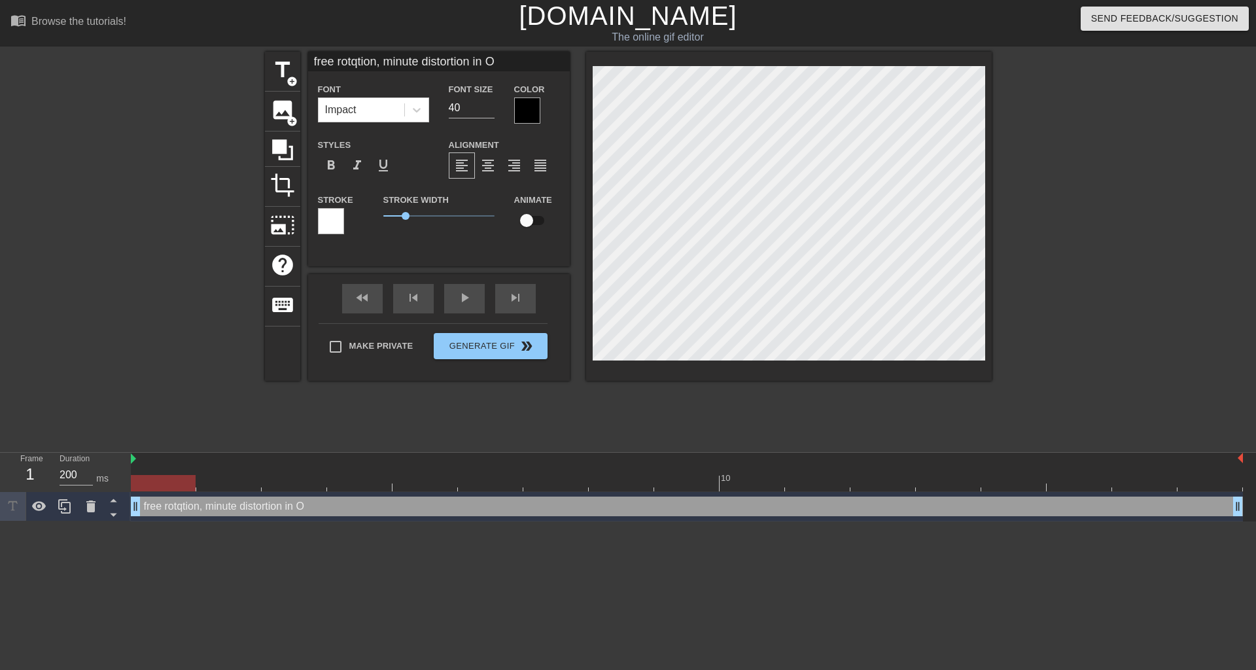
type textarea "free rotqtion, minute distortion in O o"
type input "free rotqtion, minute distortion in O of"
type textarea "free rotqtion, minute distortion in O of"
type input "free rotqtion, minute distortion in O of"
type textarea "free rotqtion, minute distortion in O of"
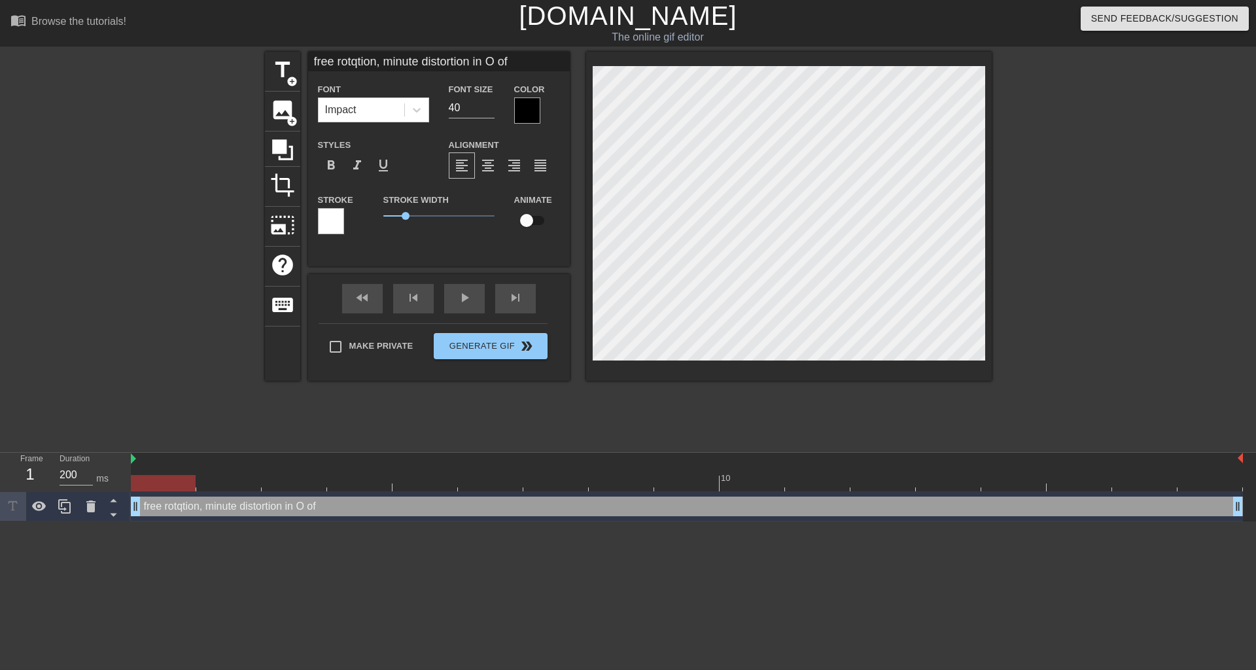
scroll to position [2, 12]
type input "free rotqtion, minute distortion in O of f"
type textarea "free rotqtion, minute distortion in O of f"
type input "free rotqtion, minute distortion in O of"
type textarea "free rotqtion, minute distortion in O of"
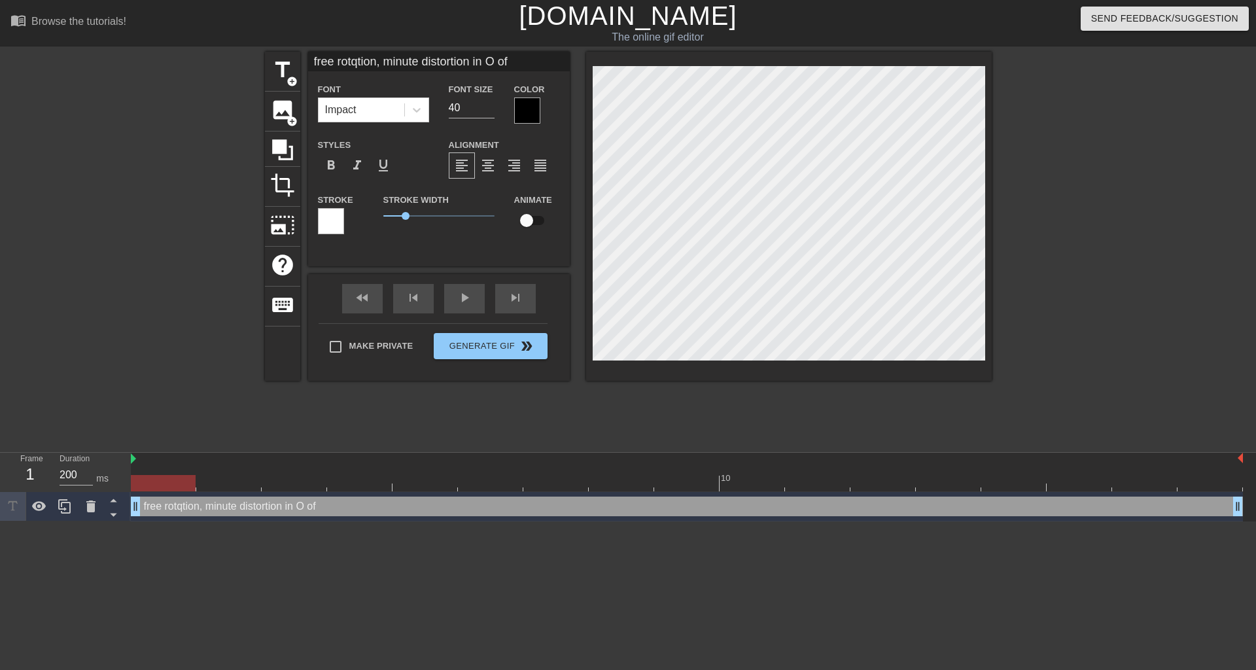
type input "free rotqtion, minute distortion in O of"
type textarea "free rotqtion, minute distortion in O of"
type input "free rotqtion, minute distortion in O of f"
type textarea "free rotqtion, minute distortion in O of f"
type input "free rotqtion, minute distortion in O of fu"
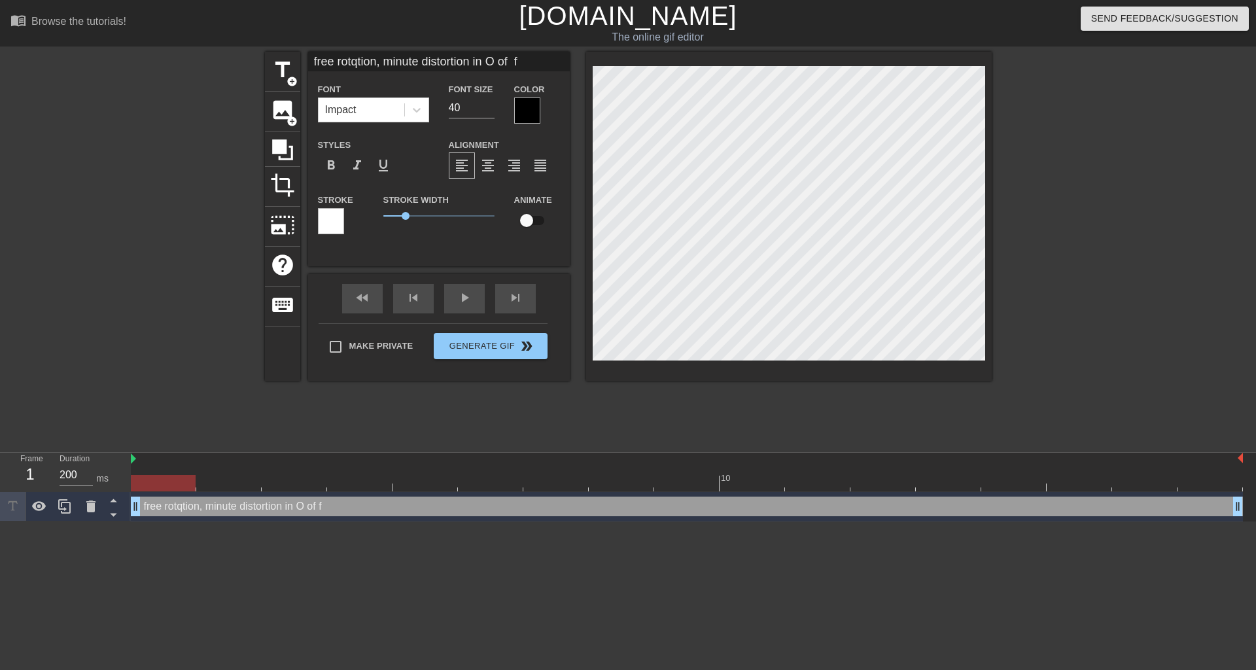
type textarea "free rotqtion, minute distortion in O of fu"
type input "free rotqtion, minute distortion in O of fur"
type textarea "free rotqtion, minute distortion in O of fur"
type input "free rotqtion, minute distortion in O of fura"
type textarea "free rotqtion, minute distortion in O of fura"
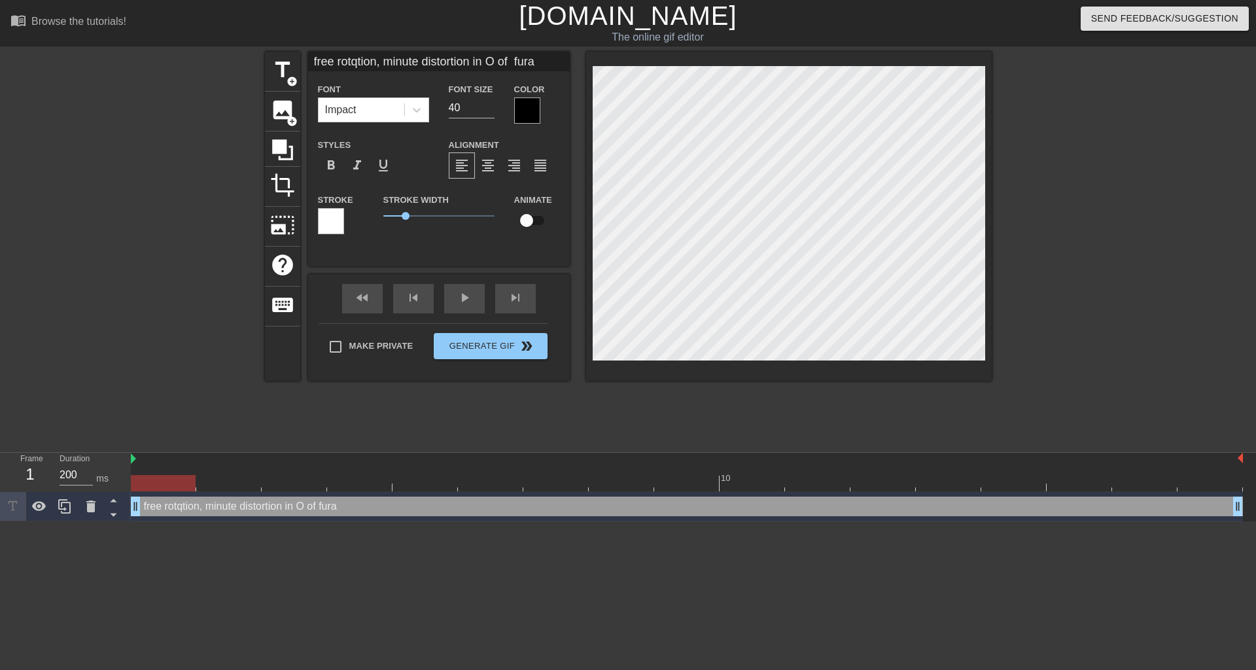
scroll to position [2, 13]
type input "free rotqtion, minute distortion in O of furan"
type textarea "free rotqtion, minute distortion in O of furan"
drag, startPoint x: 468, startPoint y: 100, endPoint x: 434, endPoint y: 109, distance: 35.7
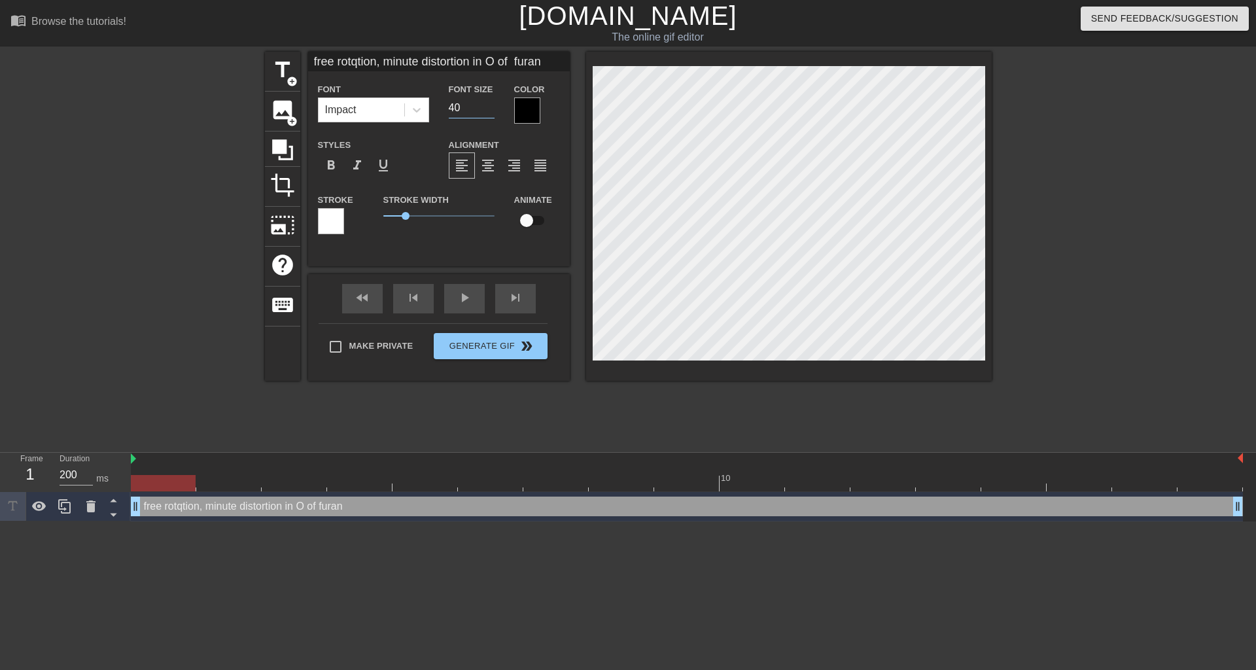
click at [434, 109] on div "Font Impact Font Size 40 Color" at bounding box center [439, 102] width 262 height 43
type input "20"
click at [418, 108] on icon at bounding box center [416, 109] width 13 height 13
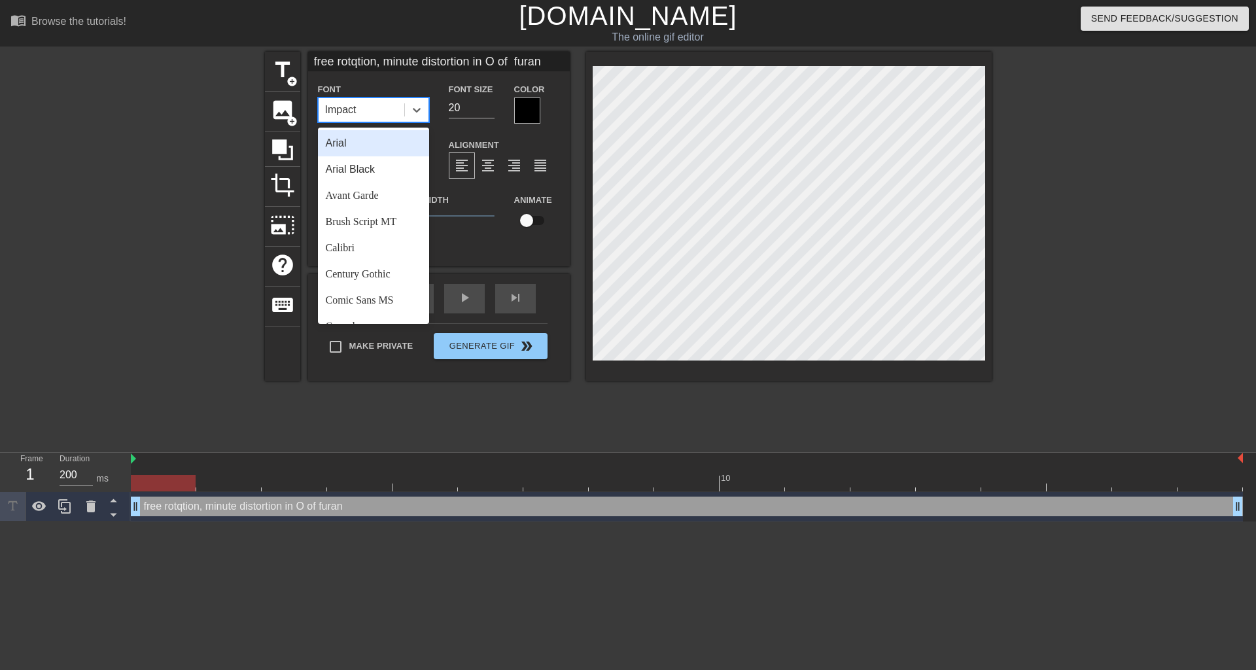
click at [383, 133] on div "Arial" at bounding box center [373, 143] width 111 height 26
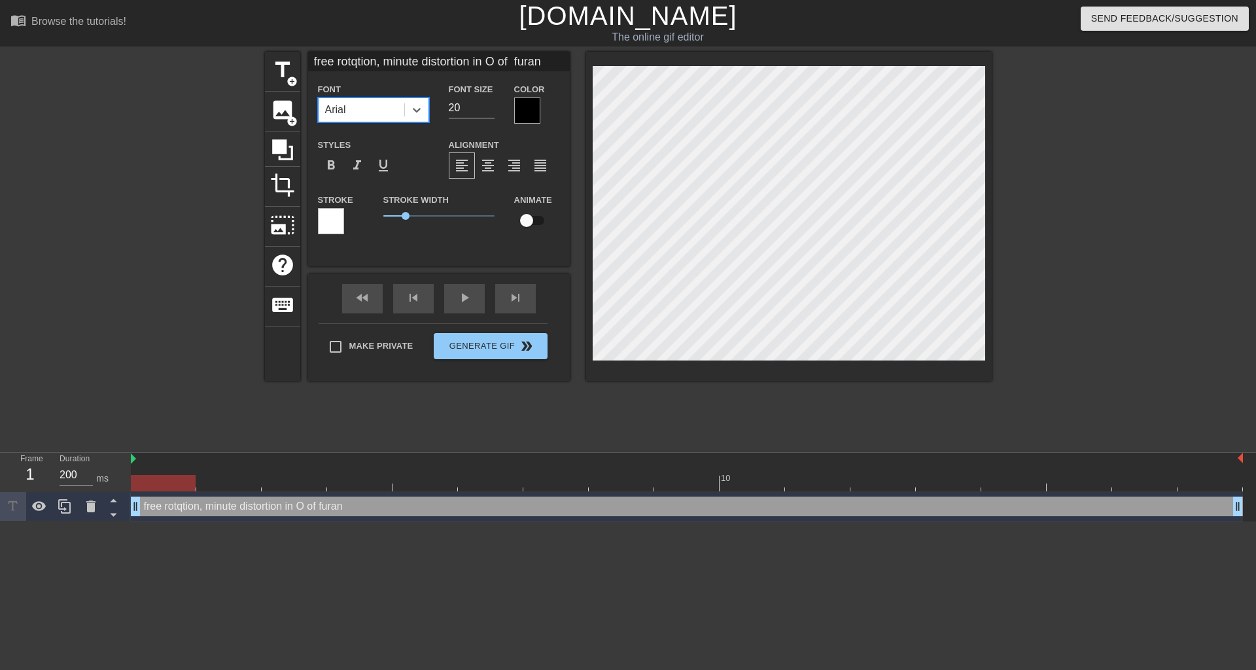
click at [334, 218] on div at bounding box center [331, 221] width 26 height 26
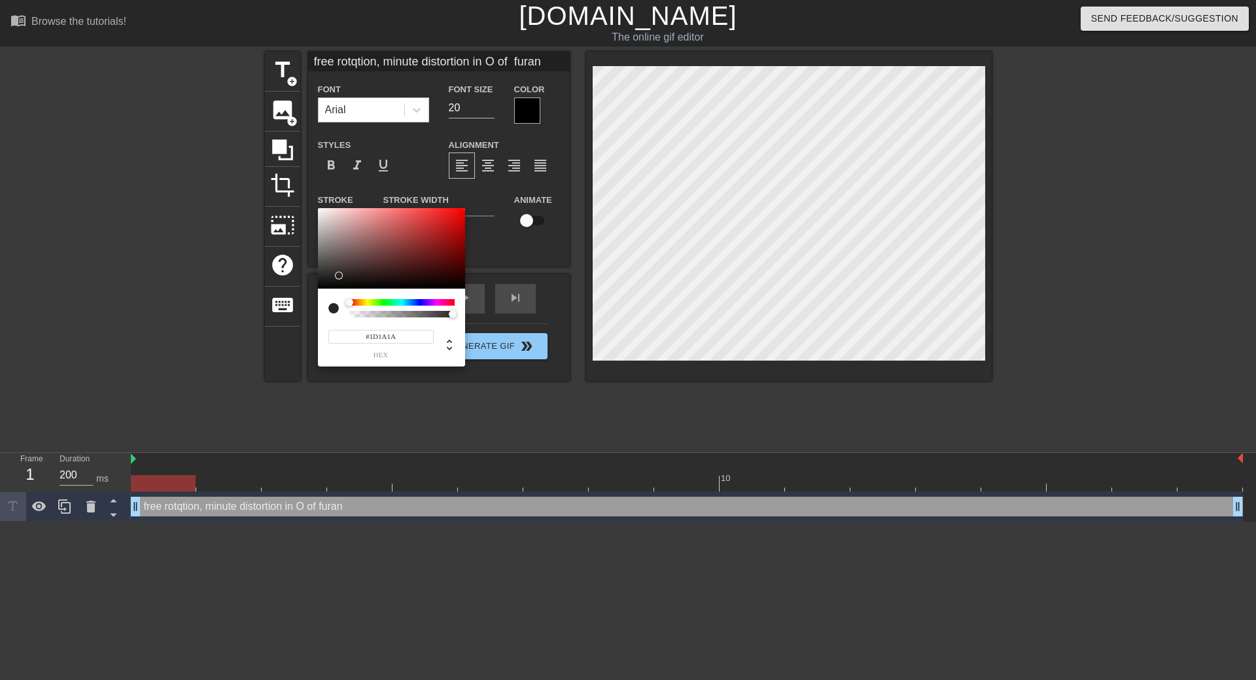
type input "#000000"
drag, startPoint x: 339, startPoint y: 275, endPoint x: 308, endPoint y: 300, distance: 39.1
click at [308, 300] on div "#000000 hex" at bounding box center [628, 340] width 1256 height 680
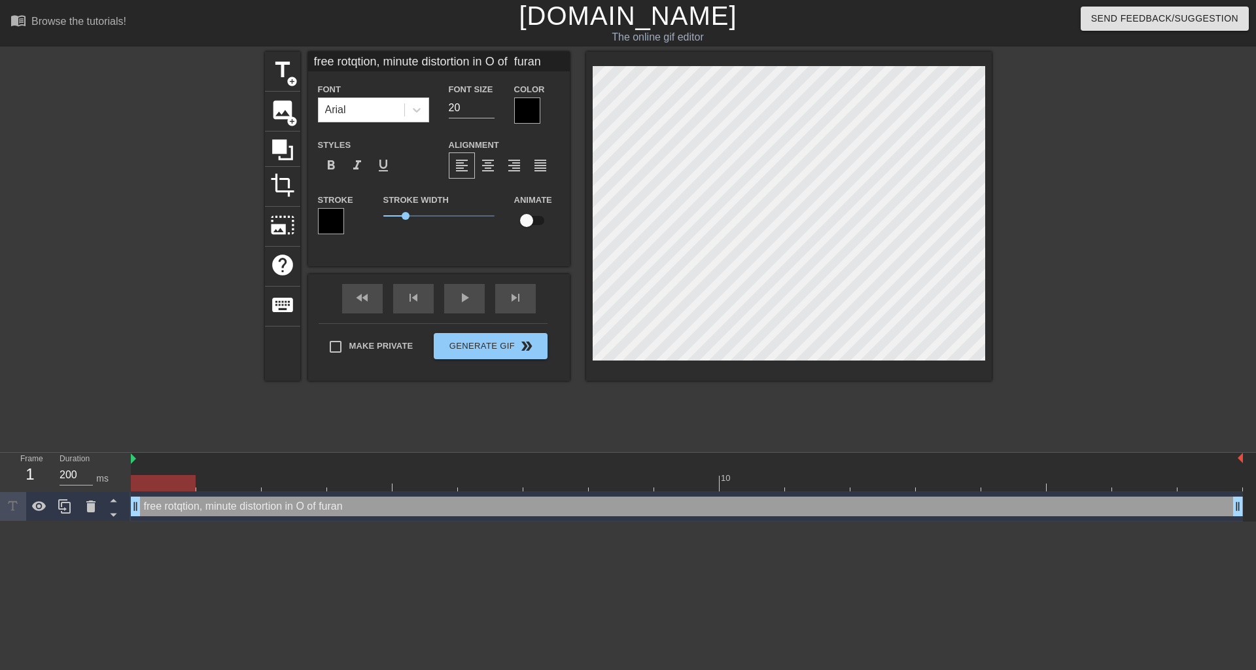
scroll to position [2, 4]
type input "free rottion, minute distortion in O of furan"
type textarea "free rottion, minute distortion in O of furan"
type input "free rotation, minute distortion in O of furan"
type textarea "free rotation, minute distortion in O of furan"
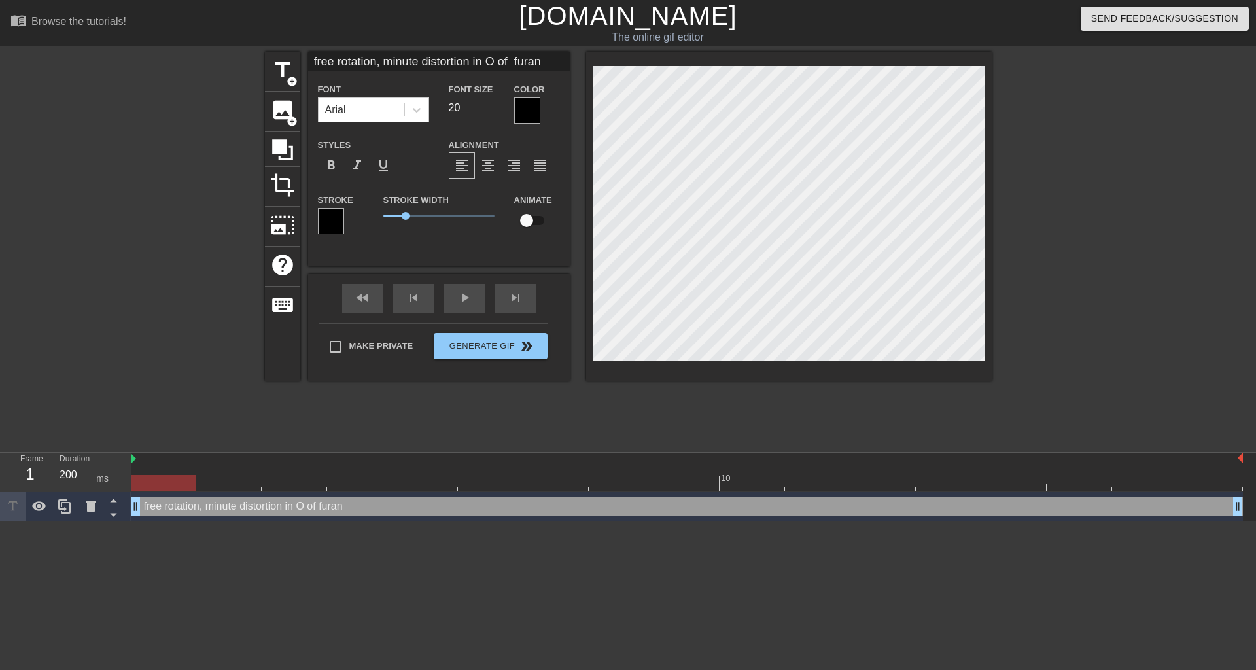
click at [873, 389] on div "title add_circle image add_circle crop photo_size_select_large help keyboard fr…" at bounding box center [628, 248] width 727 height 392
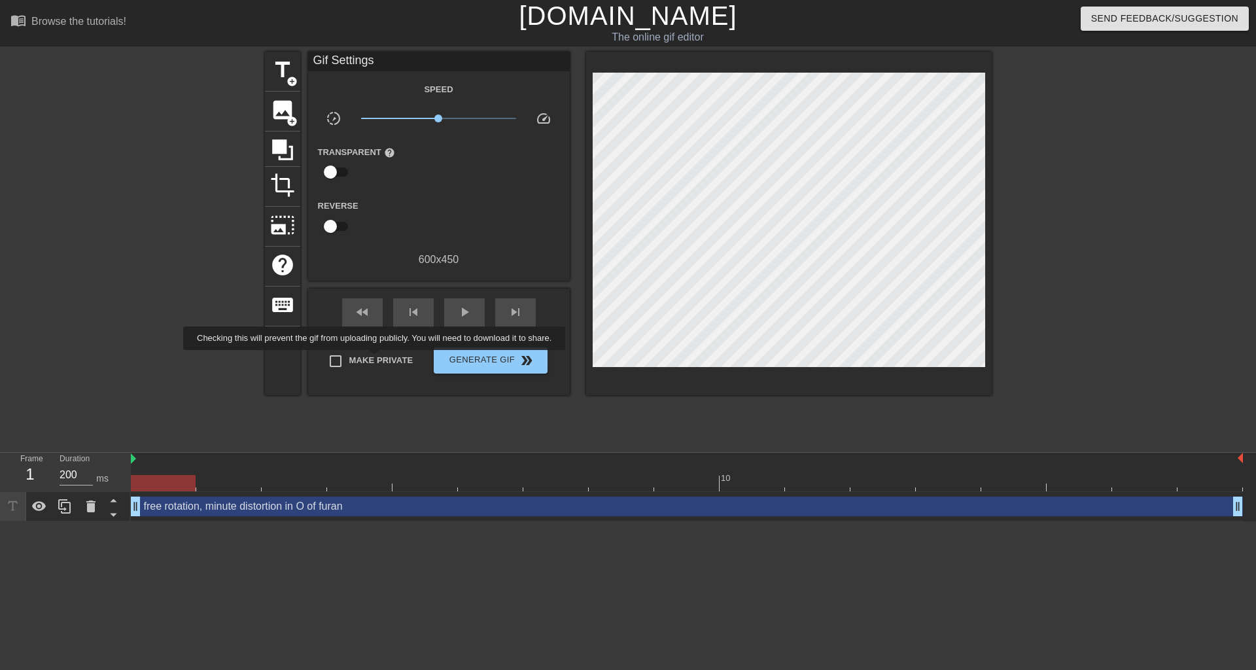
click at [377, 359] on span "Make Private" at bounding box center [381, 360] width 64 height 13
click at [349, 359] on input "Make Private" at bounding box center [335, 360] width 27 height 27
checkbox input "true"
click at [462, 360] on span "Generate Gif double_arrow" at bounding box center [490, 361] width 103 height 16
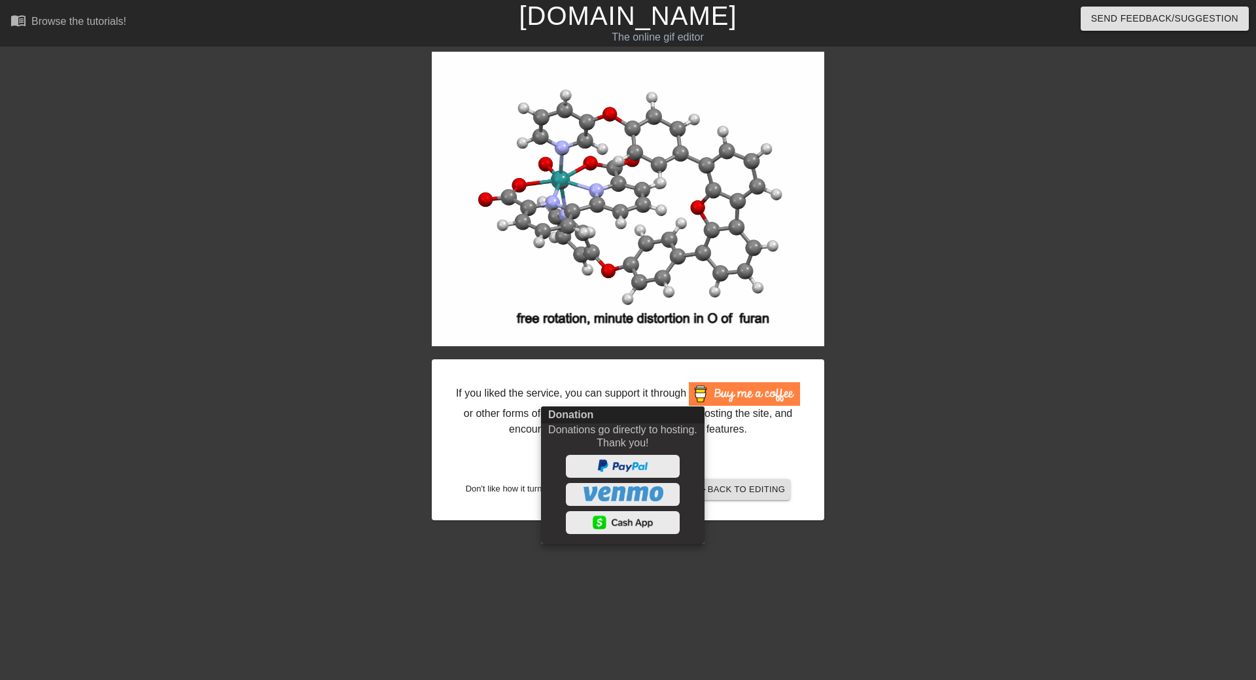
click at [497, 451] on div at bounding box center [628, 340] width 1256 height 680
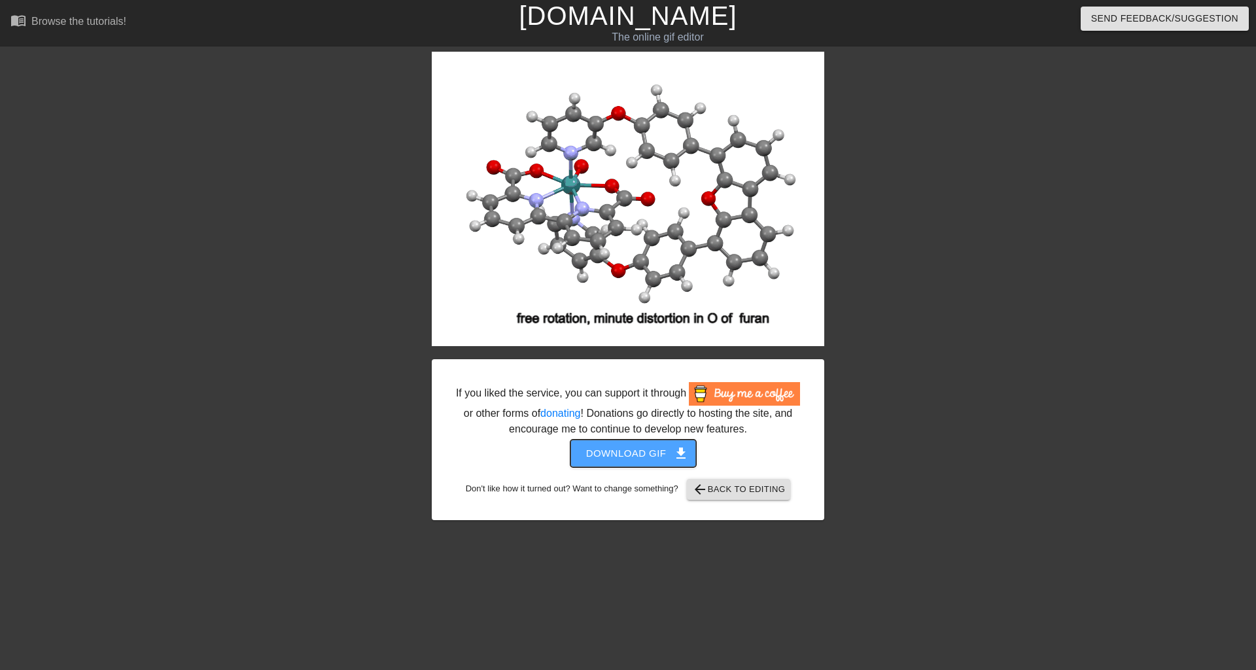
click at [609, 448] on span "Download gif get_app" at bounding box center [633, 453] width 95 height 17
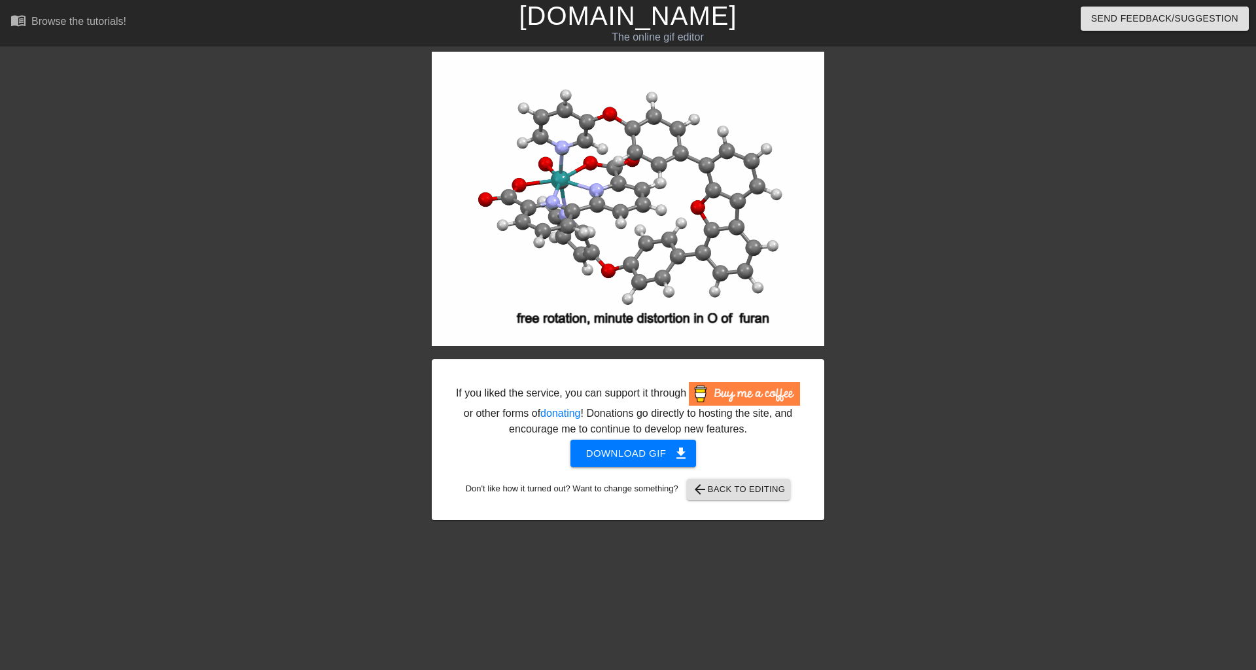
drag, startPoint x: 1063, startPoint y: 86, endPoint x: 1044, endPoint y: 63, distance: 29.2
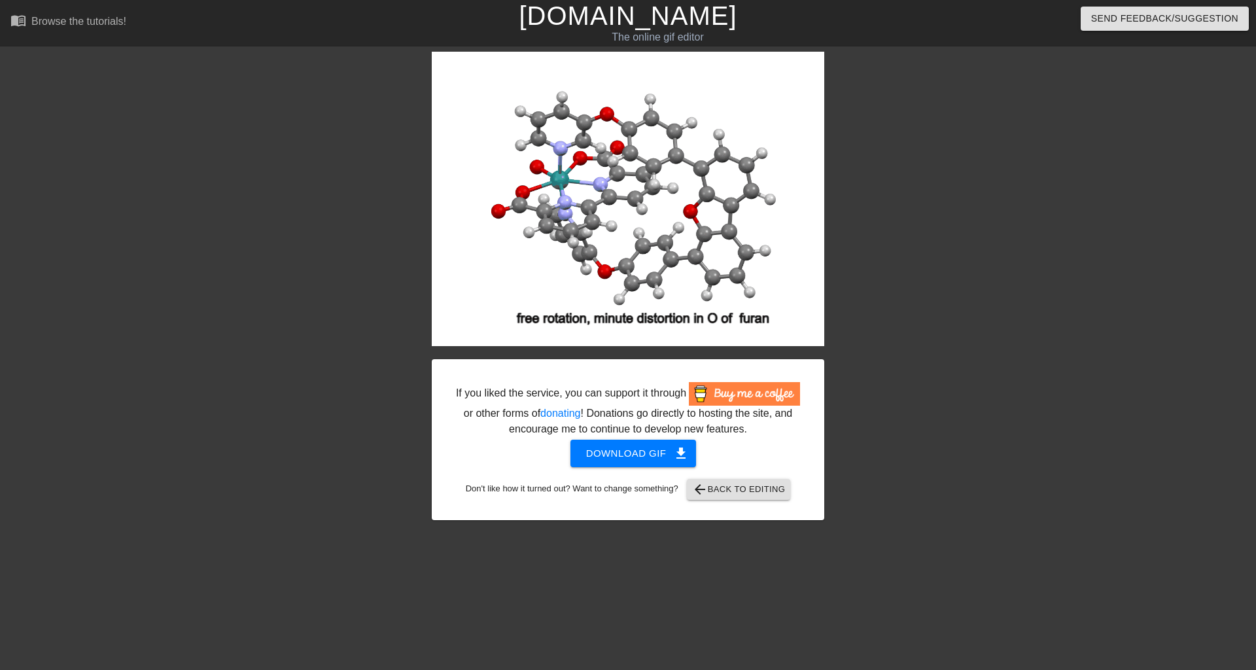
click at [1063, 86] on div "If you liked the service, you can support it through or other forms of donating…" at bounding box center [628, 286] width 1256 height 468
